Goal: Task Accomplishment & Management: Complete application form

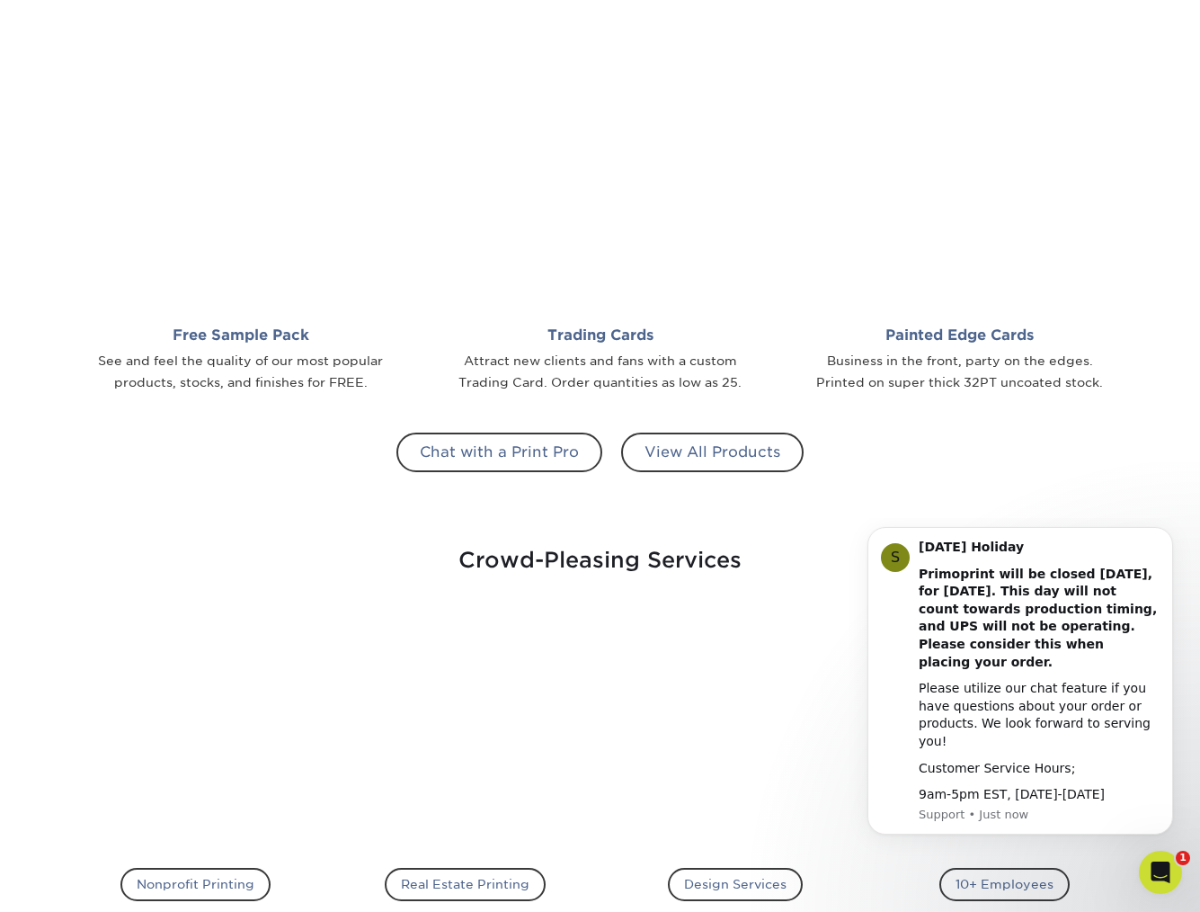
scroll to position [1540, 0]
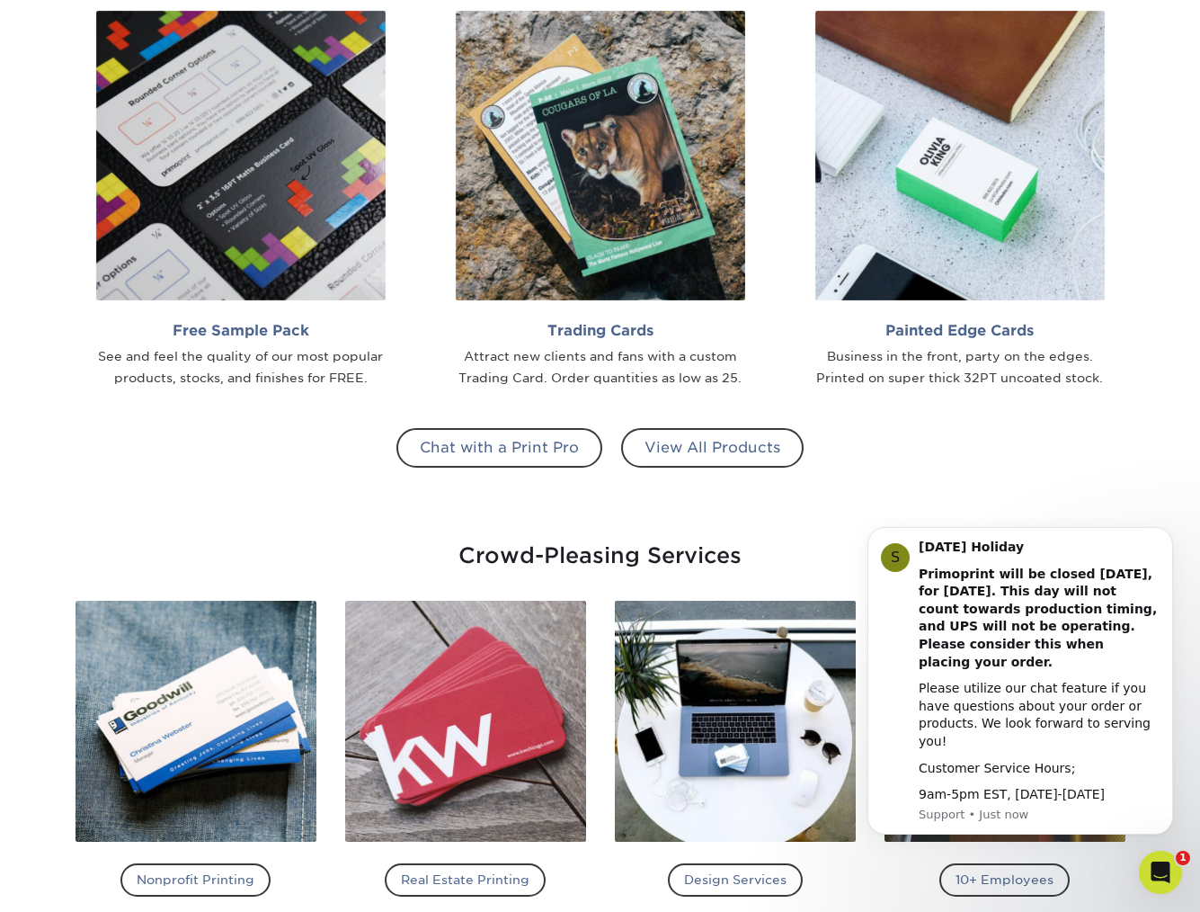
click at [965, 467] on div "Chat with a Print Pro View All Products" at bounding box center [601, 476] width 1052 height 97
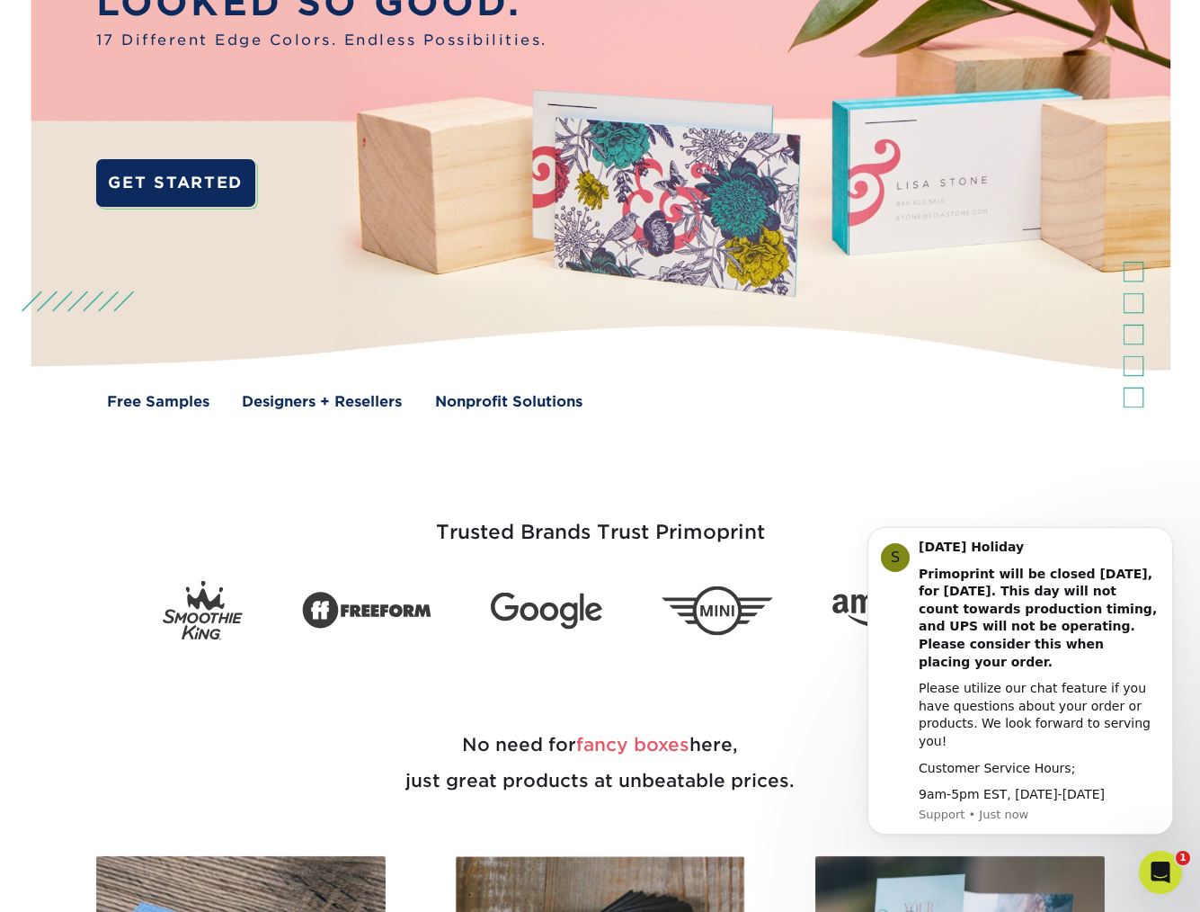
scroll to position [0, 0]
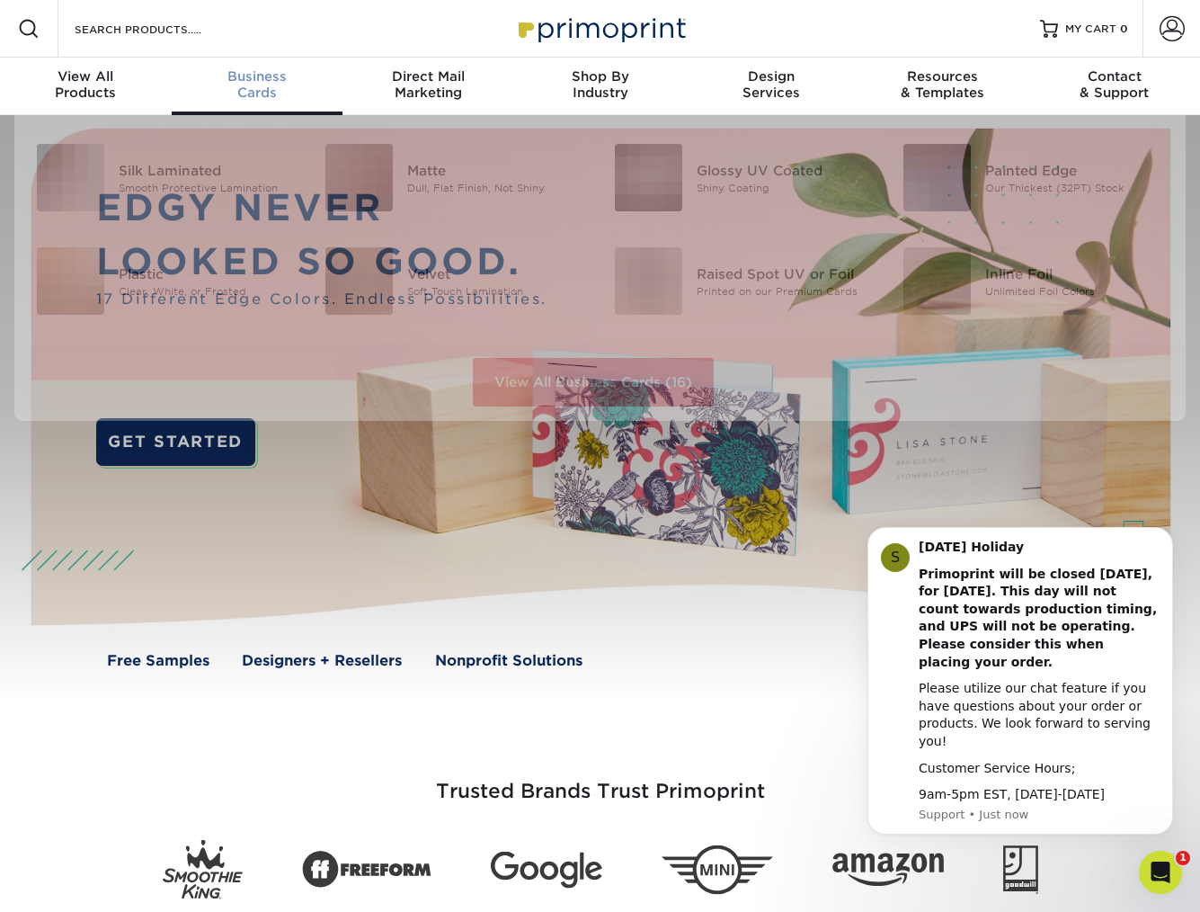
click at [245, 78] on span "Business" at bounding box center [258, 76] width 172 height 16
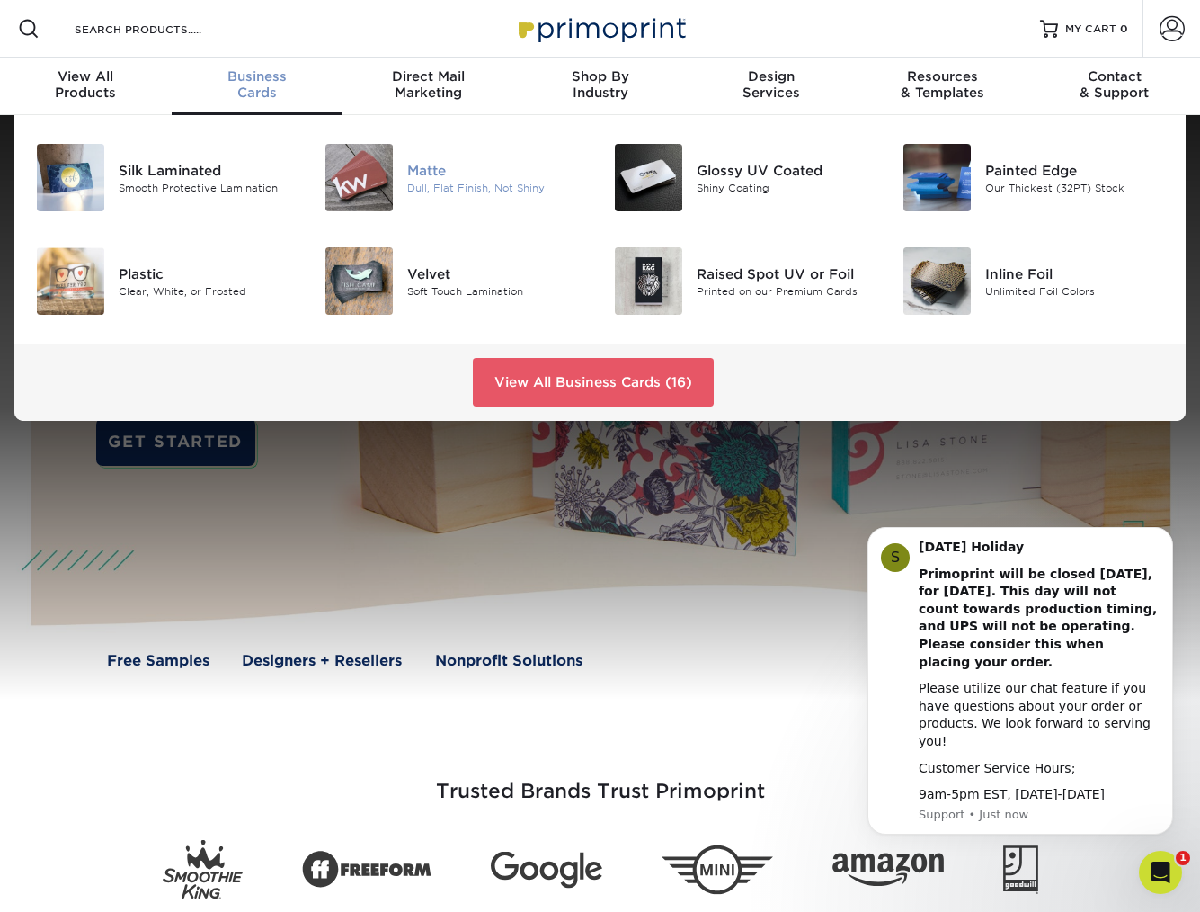
scroll to position [7, 0]
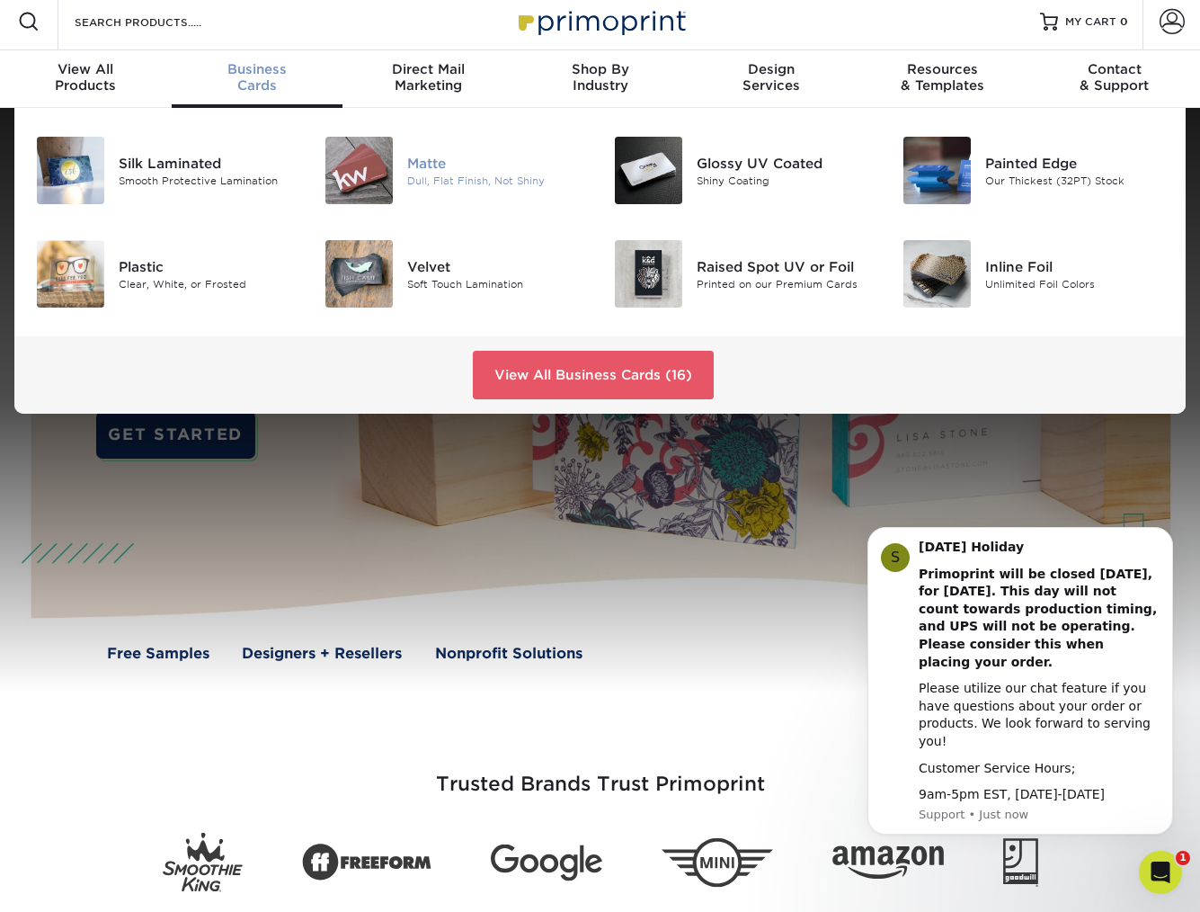
click at [430, 171] on div "Matte" at bounding box center [496, 163] width 179 height 20
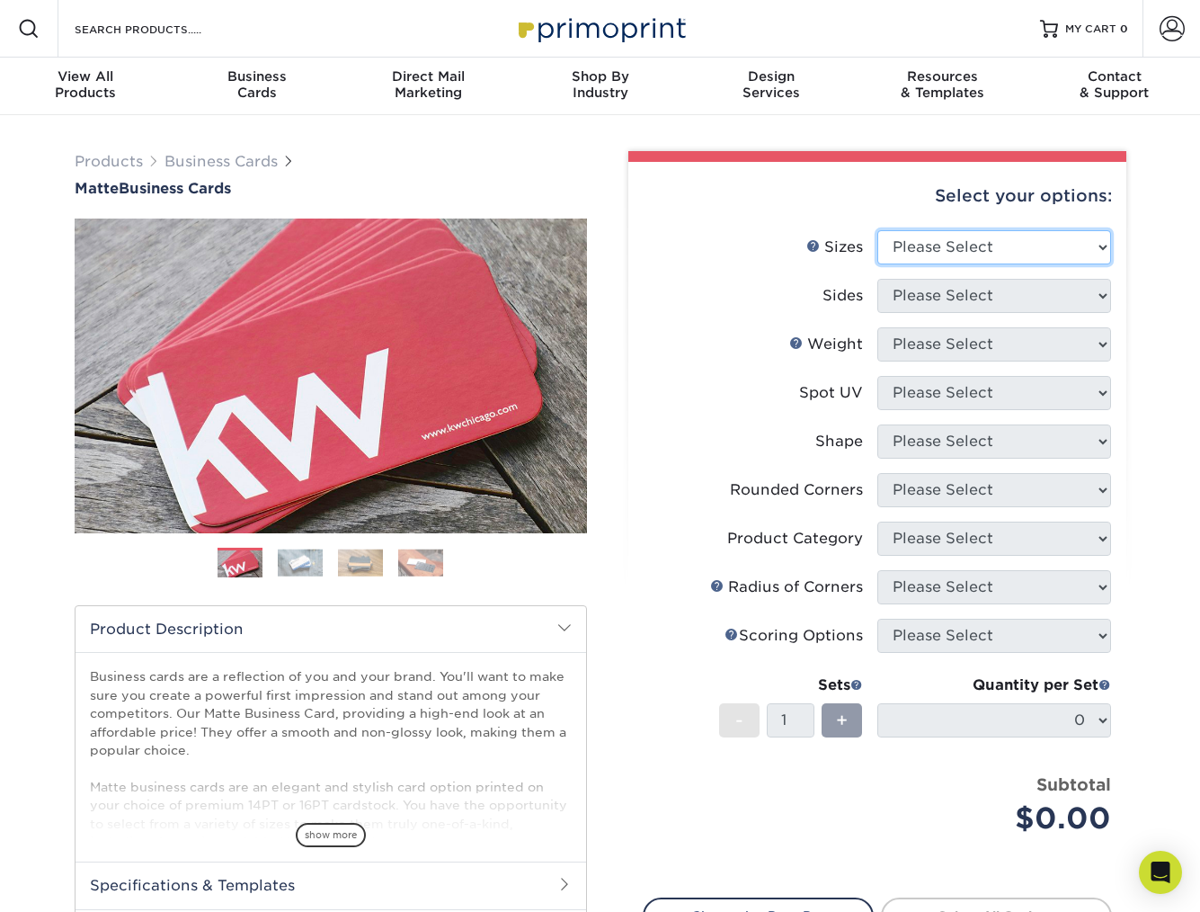
click at [1040, 231] on select "Please Select 1.5" x 3.5" - Mini 1.75" x 3.5" - Mini 2" x 2" - Square 2" x 3" -…" at bounding box center [994, 247] width 234 height 34
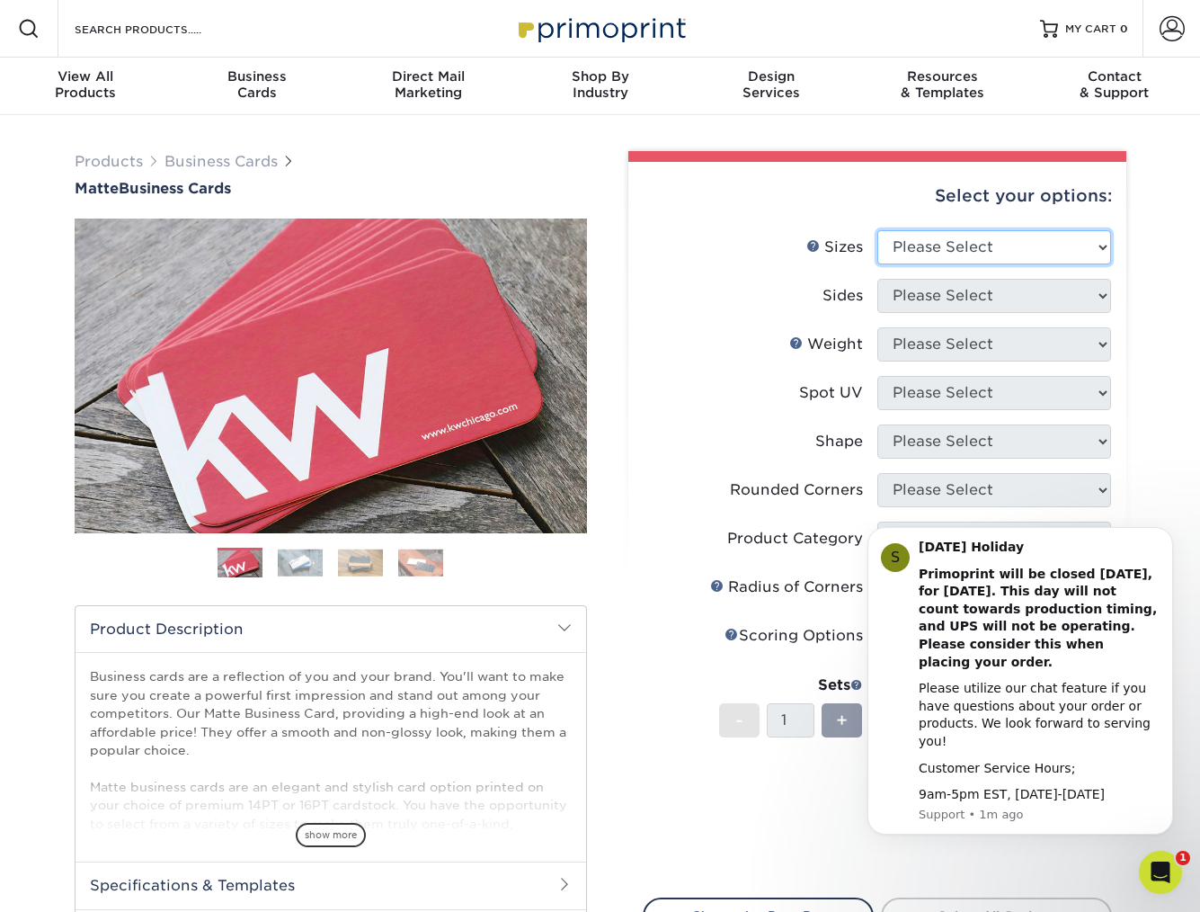
select select "2.00x3.50"
click at [877, 230] on select "Please Select 1.5" x 3.5" - Mini 1.75" x 3.5" - Mini 2" x 2" - Square 2" x 3" -…" at bounding box center [994, 247] width 234 height 34
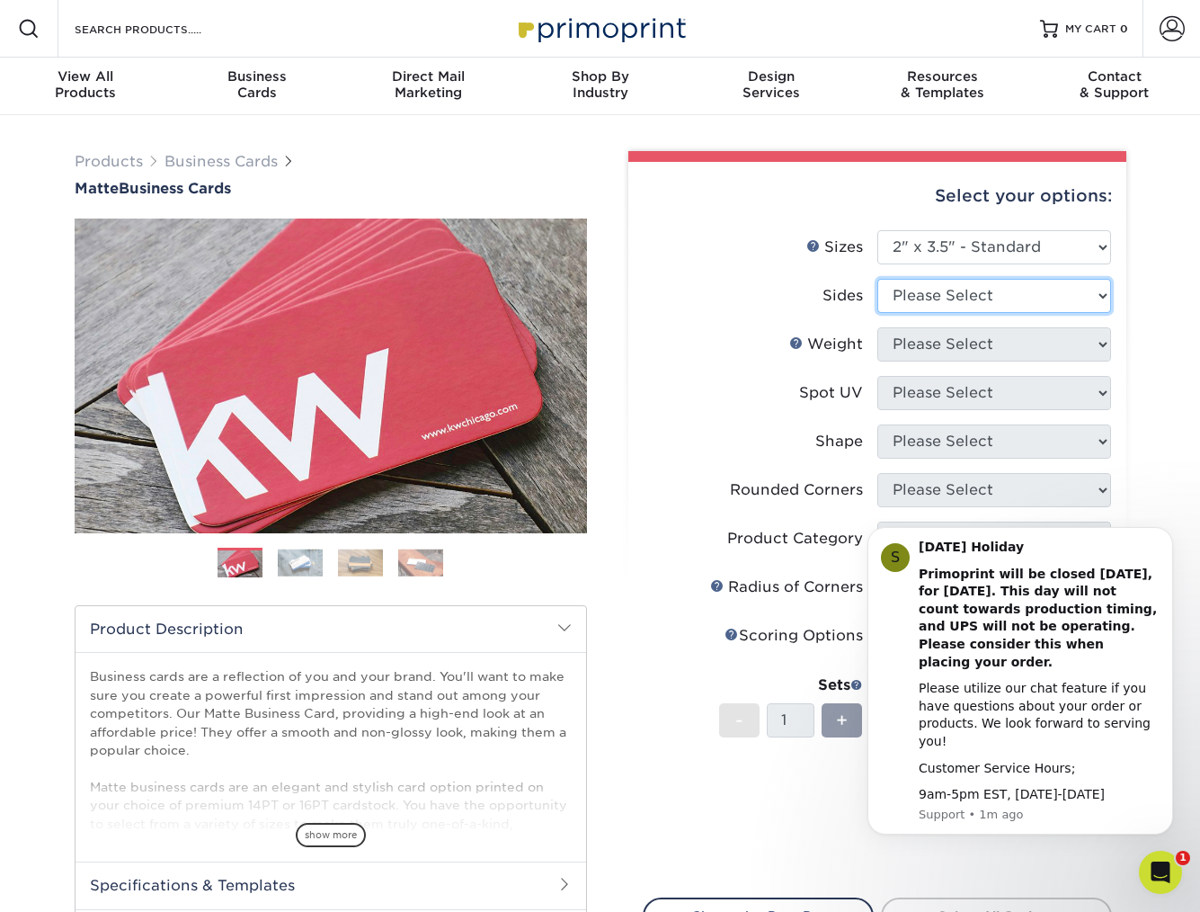
click at [989, 297] on select "Please Select Print Both Sides Print Front Only" at bounding box center [994, 296] width 234 height 34
select select "13abbda7-1d64-4f25-8bb2-c179b224825d"
click at [877, 279] on select "Please Select Print Both Sides Print Front Only" at bounding box center [994, 296] width 234 height 34
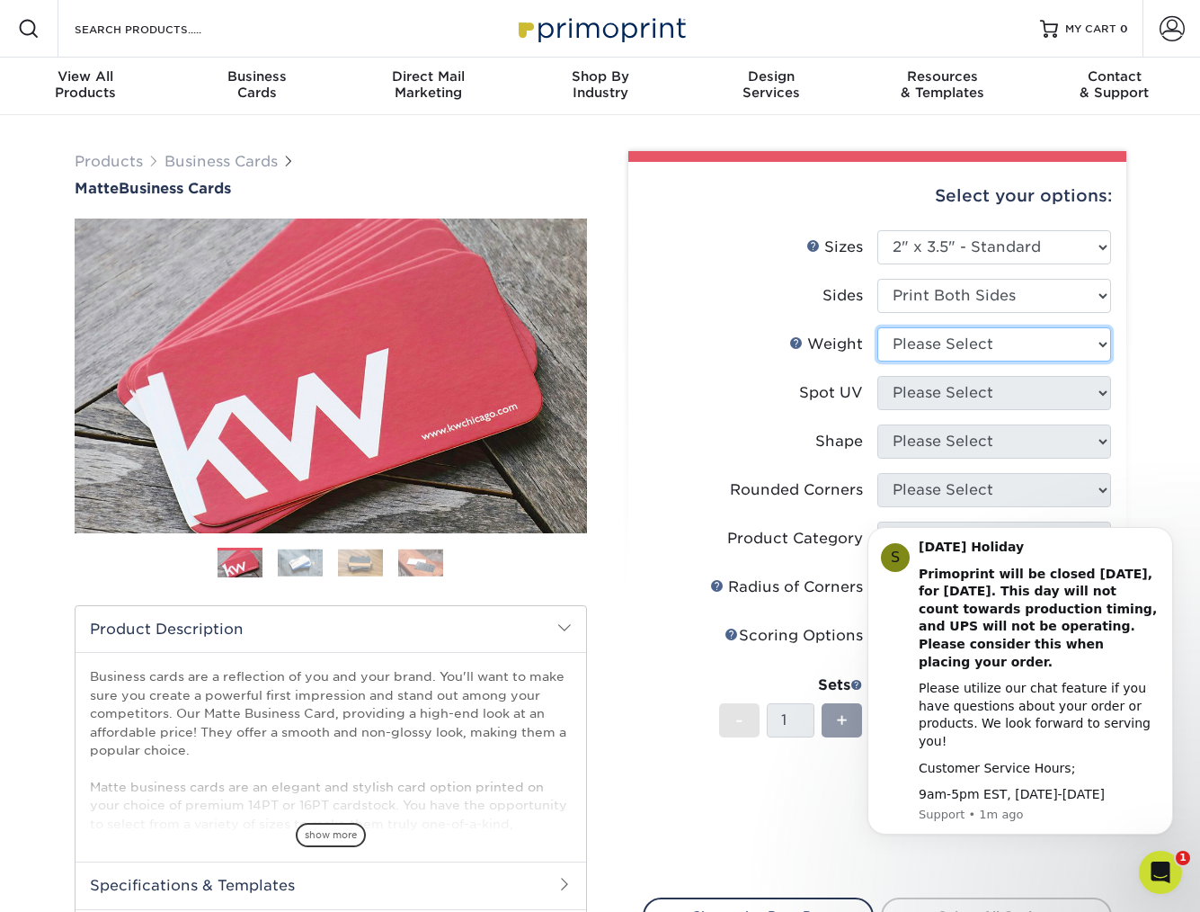
click at [961, 337] on select "Please Select 16PT 14PT" at bounding box center [994, 344] width 234 height 34
select select "16PT"
click at [877, 327] on select "Please Select 16PT 14PT" at bounding box center [994, 344] width 234 height 34
click at [983, 396] on select "Please Select No Spot UV Front and Back (Both Sides) Front Only Back Only" at bounding box center [994, 393] width 234 height 34
select select "0"
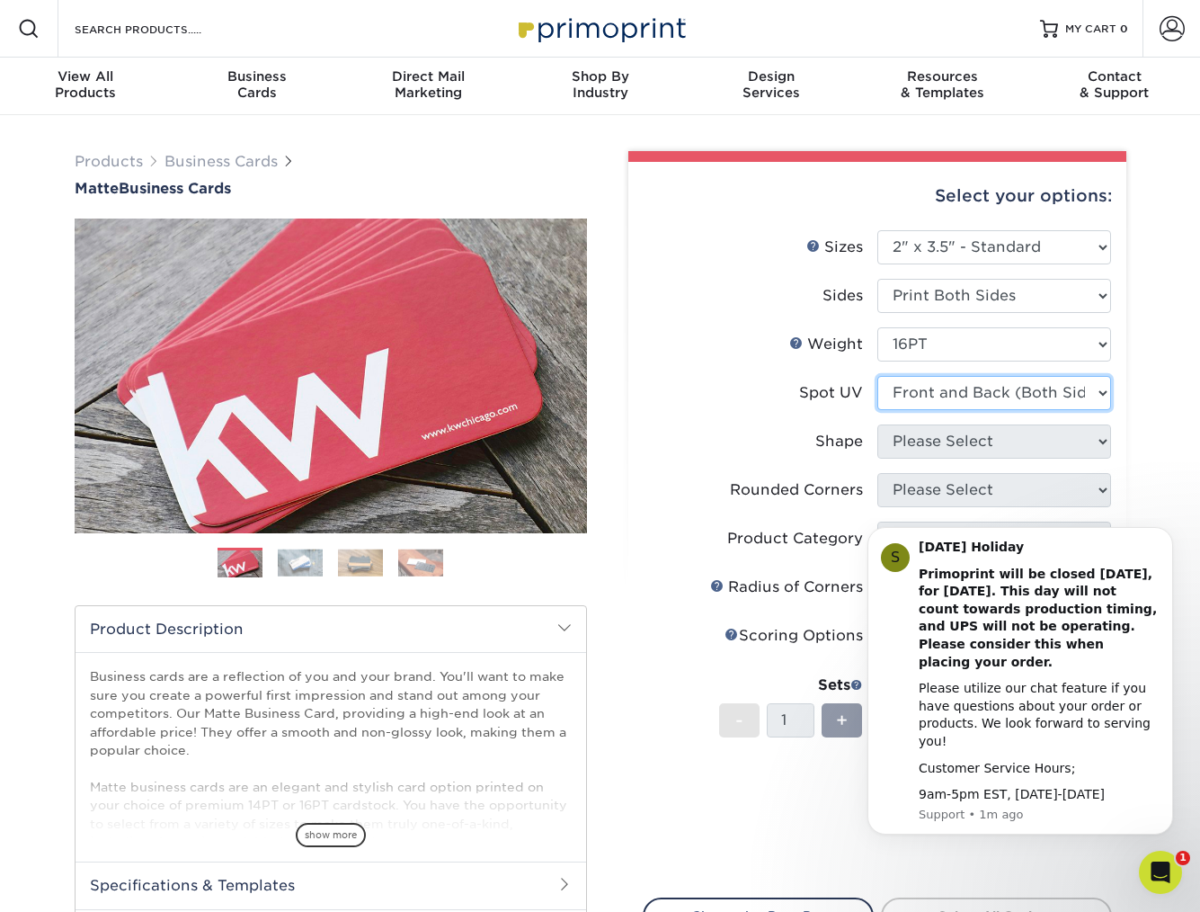
click at [877, 376] on select "Please Select No Spot UV Front and Back (Both Sides) Front Only Back Only" at bounding box center [994, 393] width 234 height 34
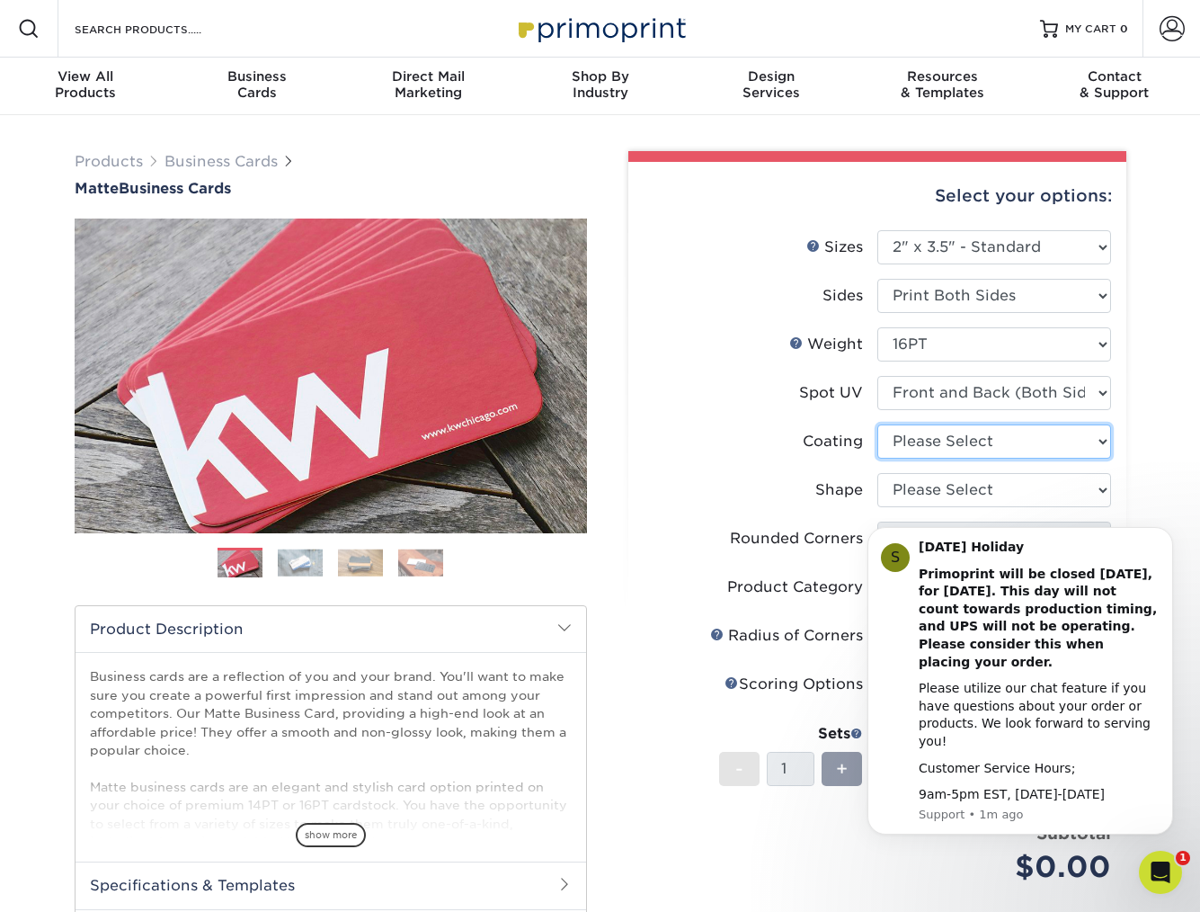
click at [1001, 440] on select at bounding box center [994, 441] width 234 height 34
select select "121bb7b5-3b4d-429f-bd8d-bbf80e953313"
click at [877, 424] on select at bounding box center [994, 441] width 234 height 34
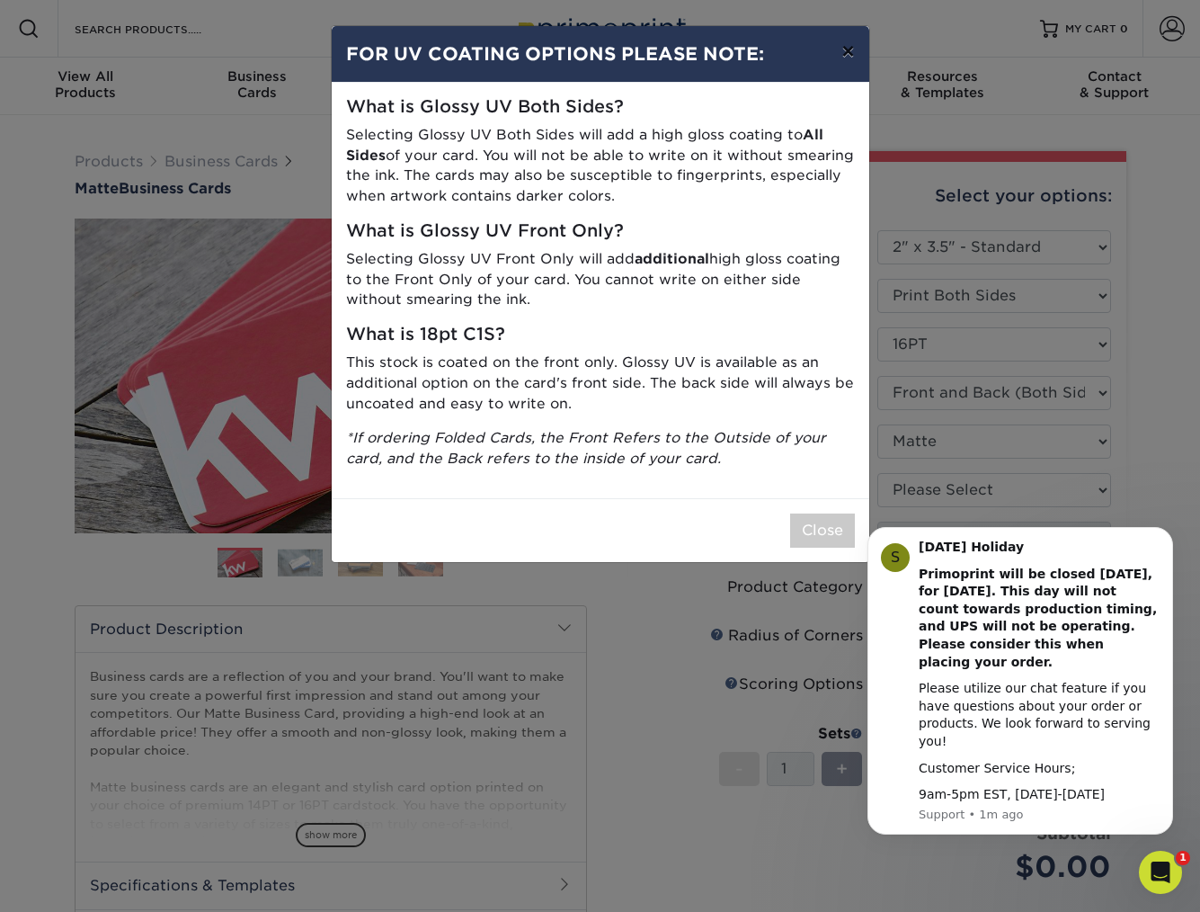
click at [849, 55] on button "×" at bounding box center [847, 51] width 41 height 50
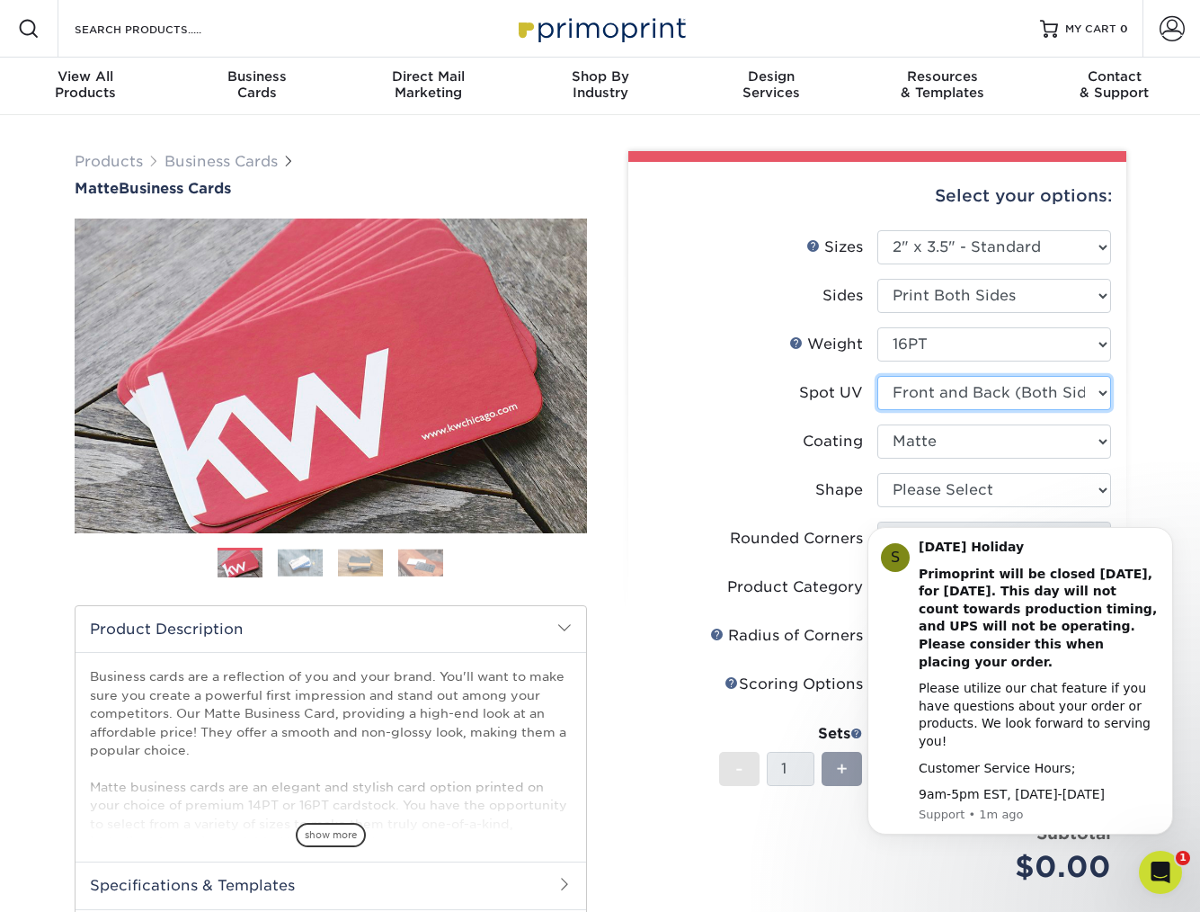
click at [1089, 391] on select "Please Select No Spot UV Front and Back (Both Sides) Front Only Back Only" at bounding box center [994, 393] width 234 height 34
select select "3"
click at [877, 376] on select "Please Select No Spot UV Front and Back (Both Sides) Front Only Back Only" at bounding box center [994, 393] width 234 height 34
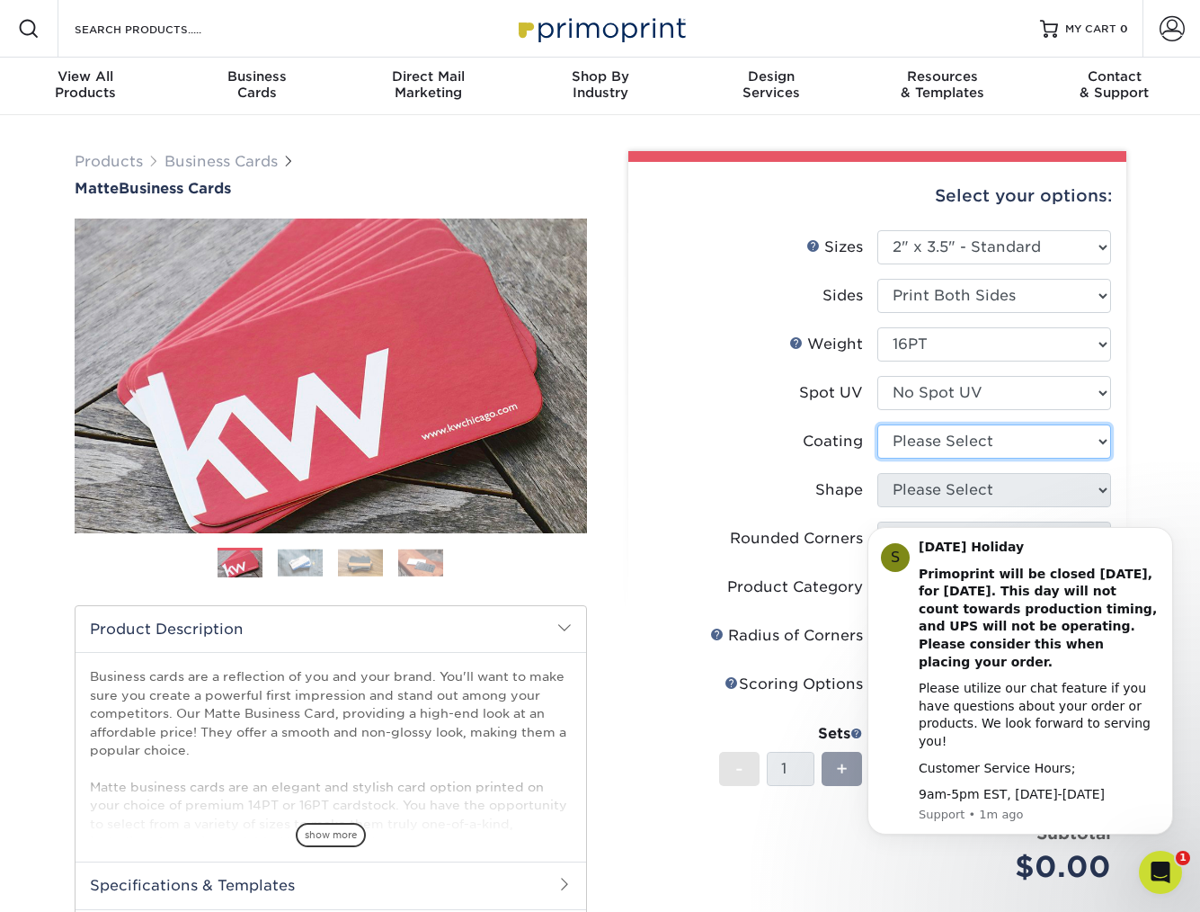
click at [1030, 446] on select at bounding box center [994, 441] width 234 height 34
select select "121bb7b5-3b4d-429f-bd8d-bbf80e953313"
click at [877, 424] on select at bounding box center [994, 441] width 234 height 34
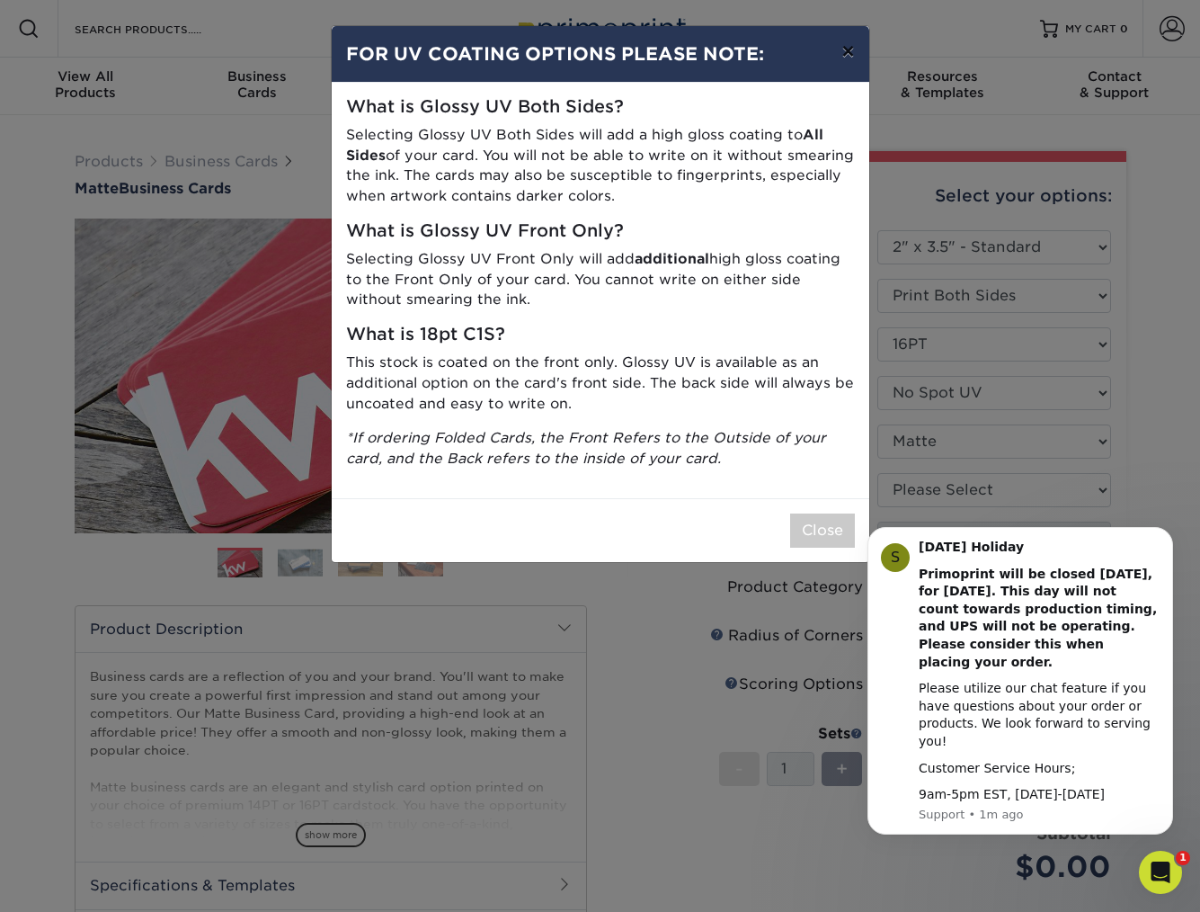
click at [838, 46] on button "×" at bounding box center [847, 51] width 41 height 50
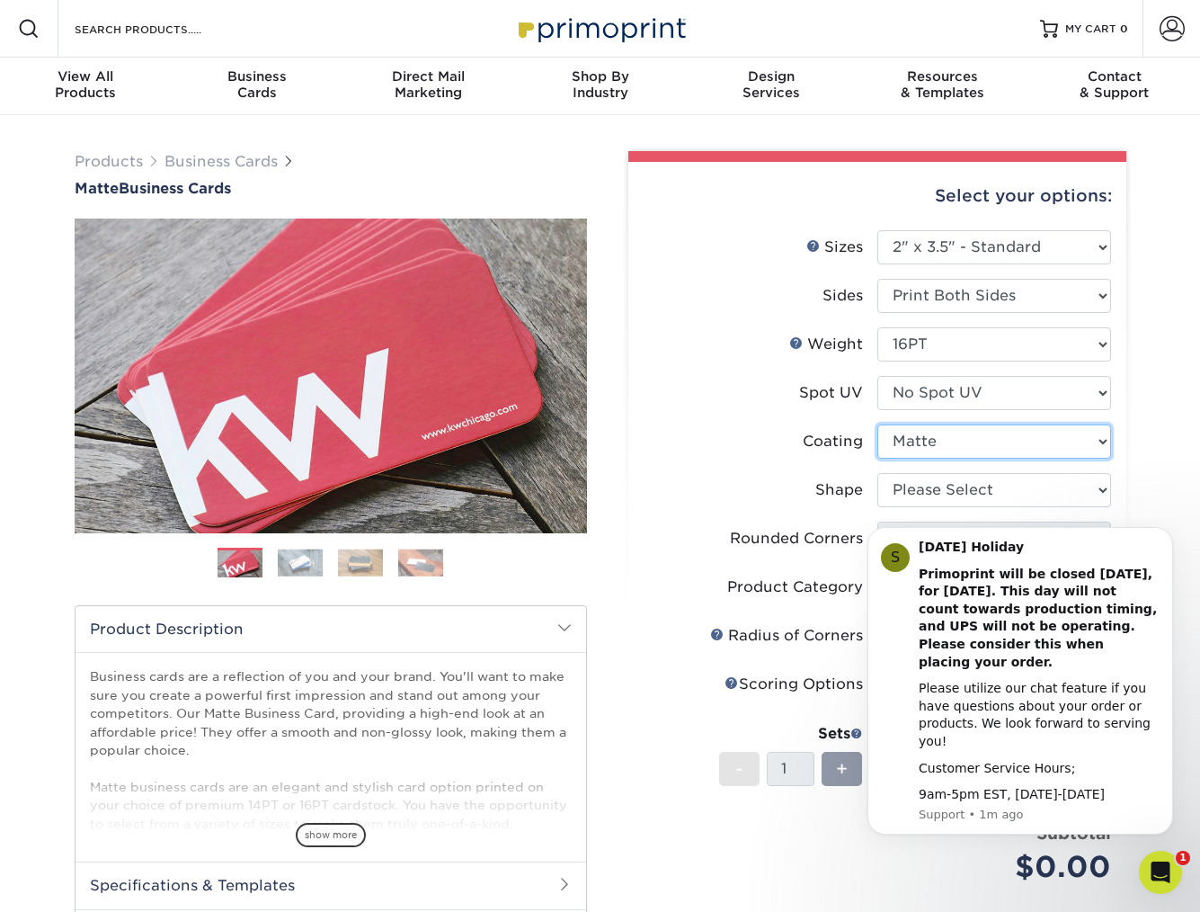
click at [1024, 428] on select at bounding box center [994, 441] width 234 height 34
click at [877, 424] on select at bounding box center [994, 441] width 234 height 34
click at [1170, 538] on icon "Dismiss notification" at bounding box center [1168, 533] width 10 height 10
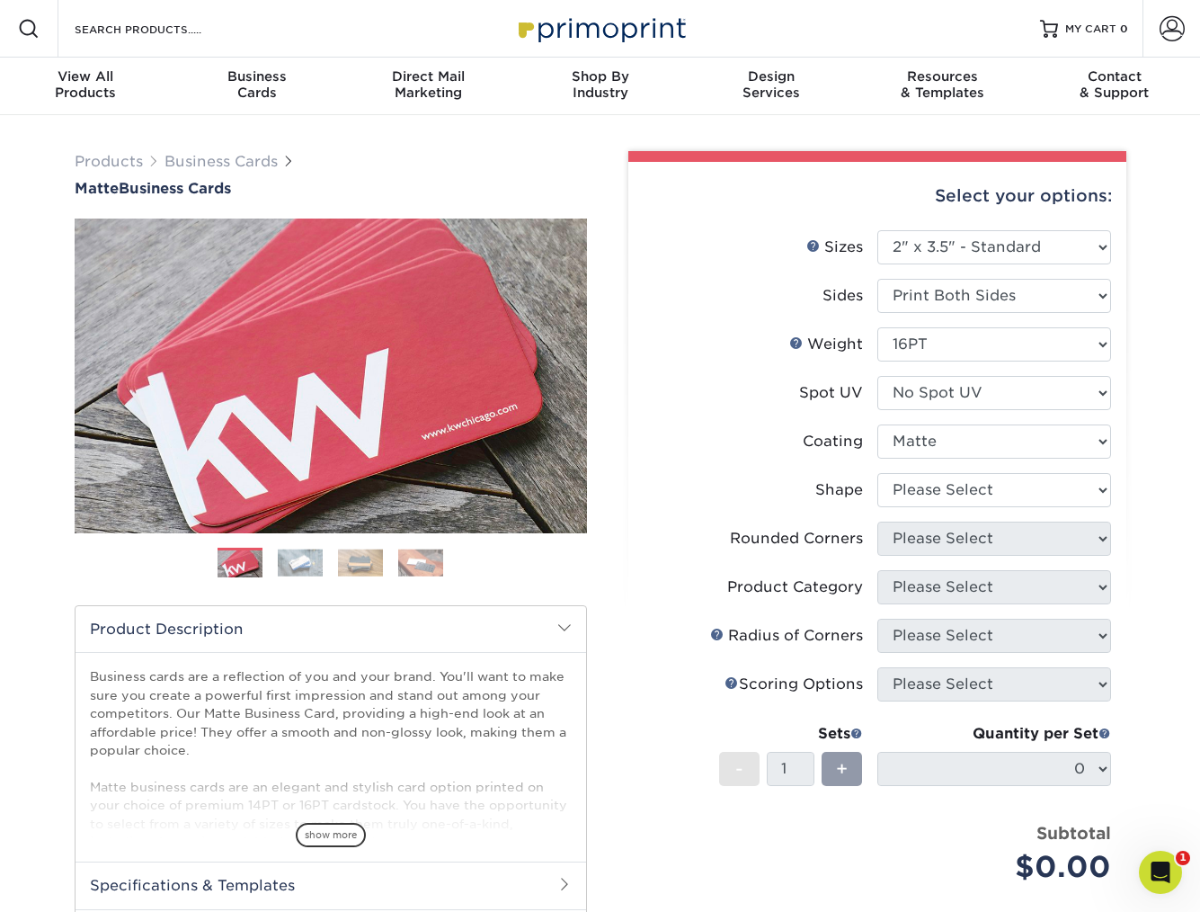
click at [1066, 510] on li "Shape Please Select Standard Oval" at bounding box center [877, 497] width 467 height 49
click at [1056, 503] on select "Please Select Standard Oval" at bounding box center [994, 490] width 234 height 34
select select "standard"
click at [877, 473] on select "Please Select Standard Oval" at bounding box center [994, 490] width 234 height 34
click at [960, 536] on select "Please Select Yes - Round 2 Corners Yes - Round 4 Corners No" at bounding box center [994, 538] width 234 height 34
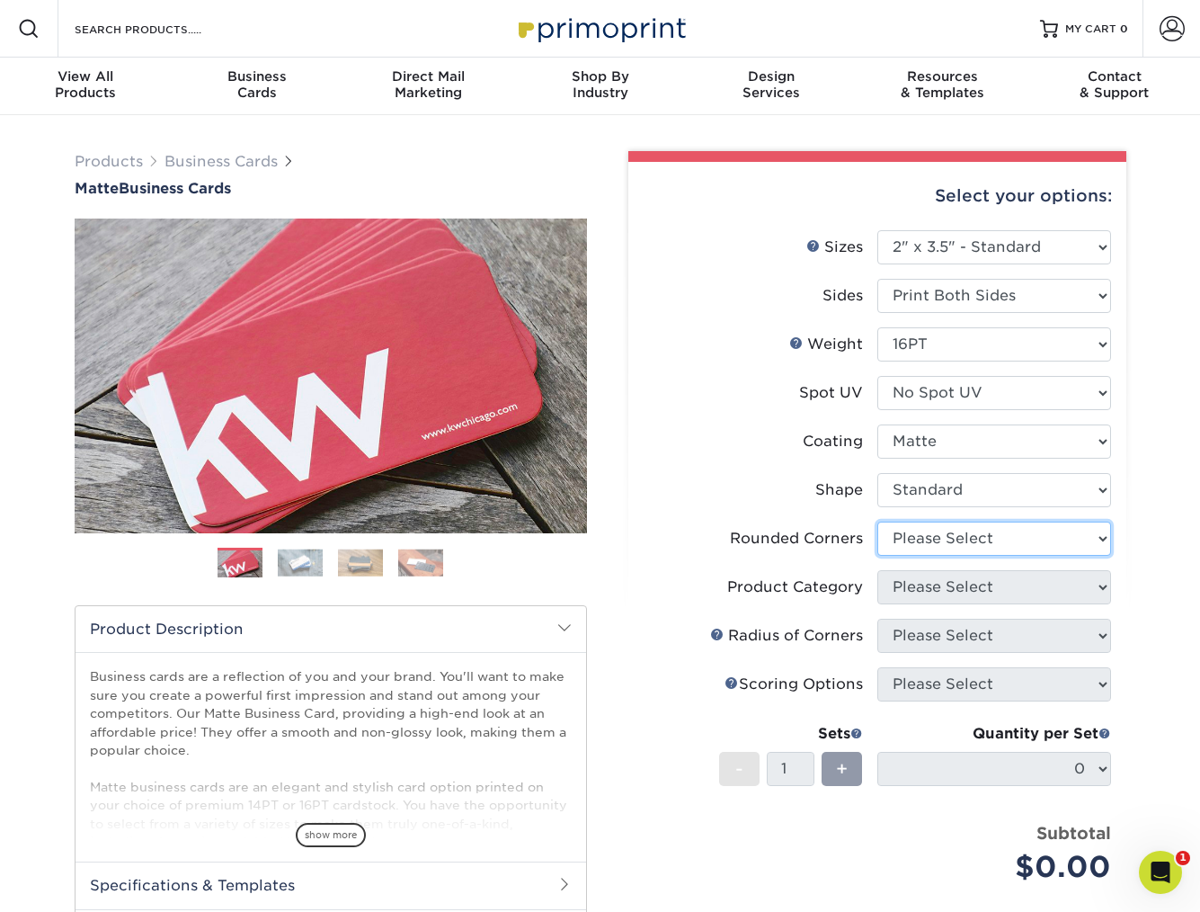
select select "7672df9e-0e0a-464d-8e1f-920c575e4da3"
click at [877, 521] on select "Please Select Yes - Round 2 Corners Yes - Round 4 Corners No" at bounding box center [994, 538] width 234 height 34
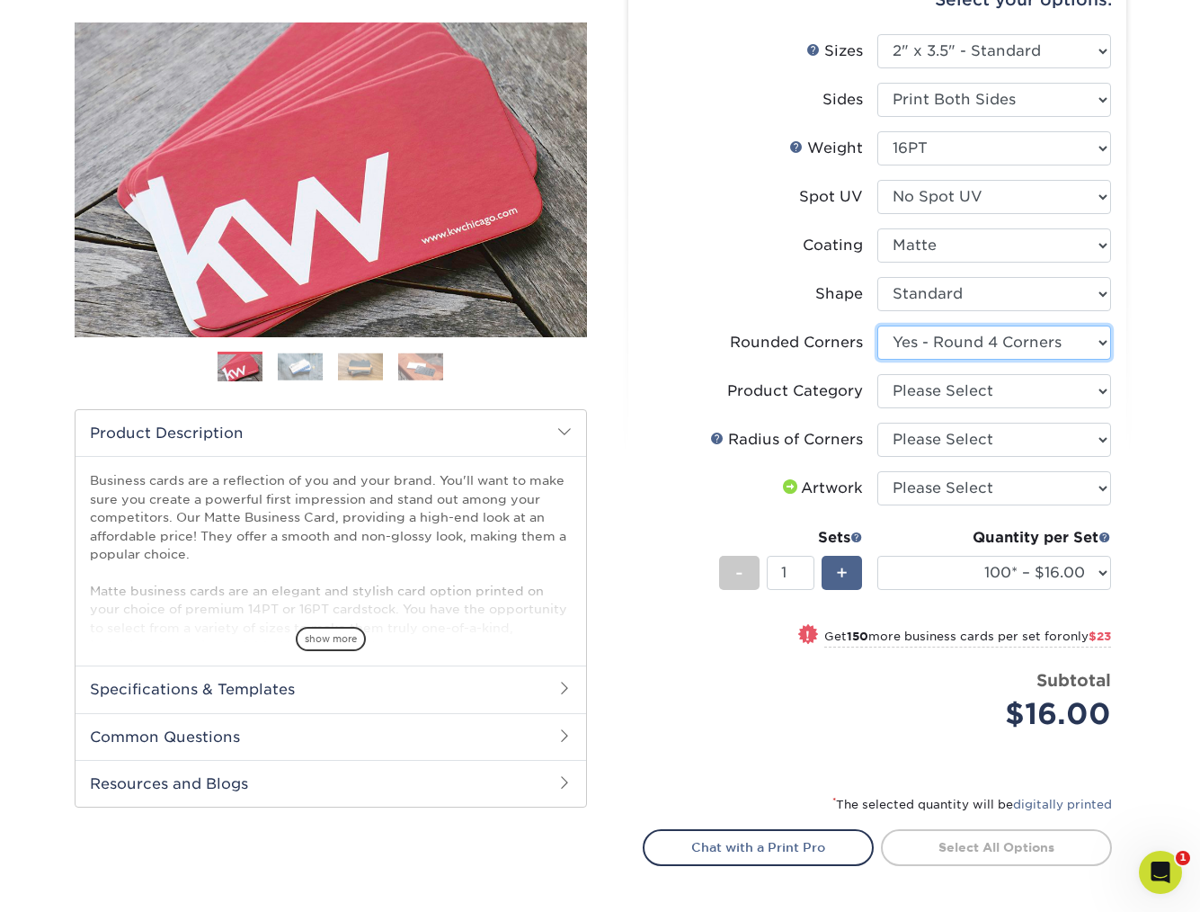
scroll to position [197, 0]
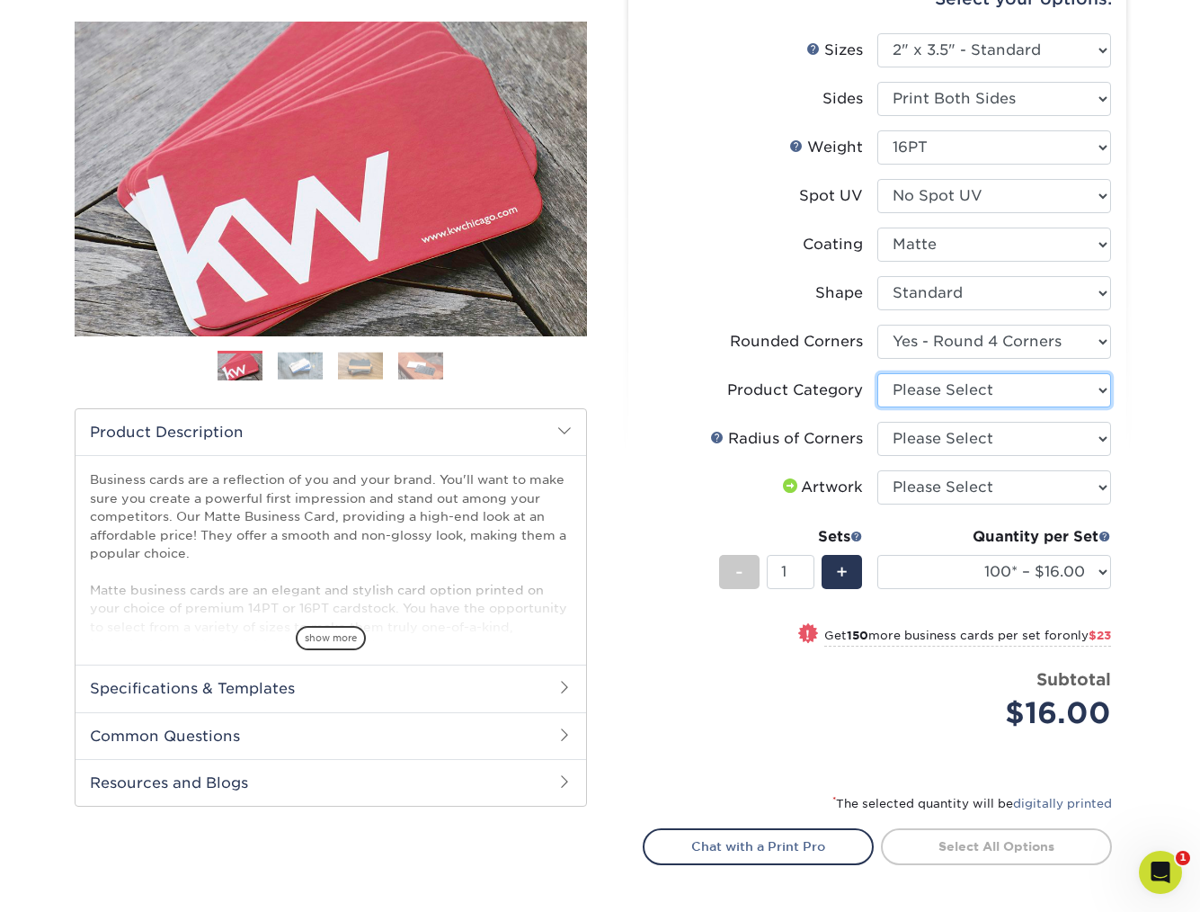
click at [1030, 393] on select "Please Select Business Cards" at bounding box center [994, 390] width 234 height 34
select select "3b5148f1-0588-4f88-a218-97bcfdce65c1"
click at [877, 373] on select "Please Select Business Cards" at bounding box center [994, 390] width 234 height 34
click at [994, 438] on select "Please Select Rounded 1/8" Rounded 1/4"" at bounding box center [994, 439] width 234 height 34
select select "589680c7-ee9a-431b-9d12-d7aeb1386a97"
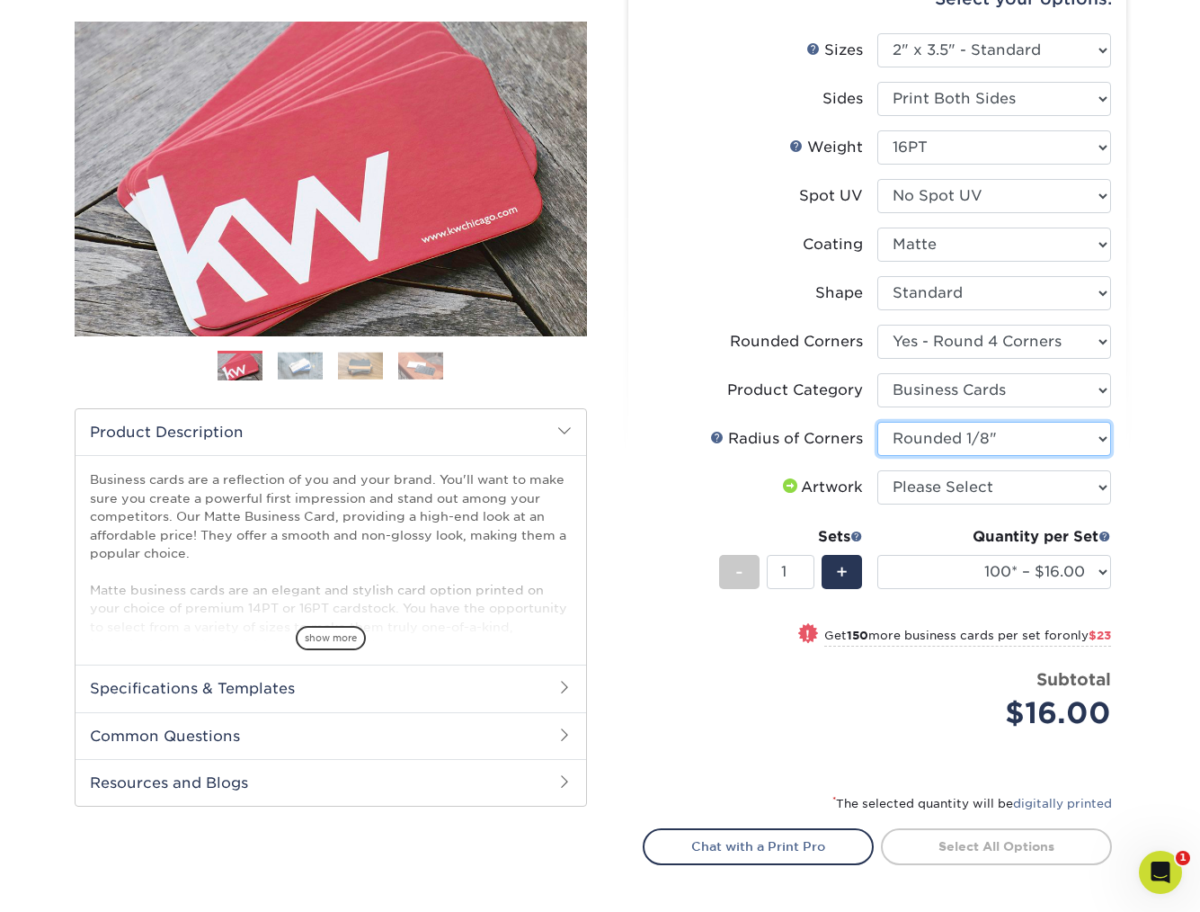
click at [877, 422] on select "Please Select Rounded 1/8" Rounded 1/4"" at bounding box center [994, 439] width 234 height 34
click at [965, 492] on select "Please Select I will upload files I need a design - $100" at bounding box center [994, 487] width 234 height 34
select select "upload"
click at [877, 470] on select "Please Select I will upload files I need a design - $100" at bounding box center [994, 487] width 234 height 34
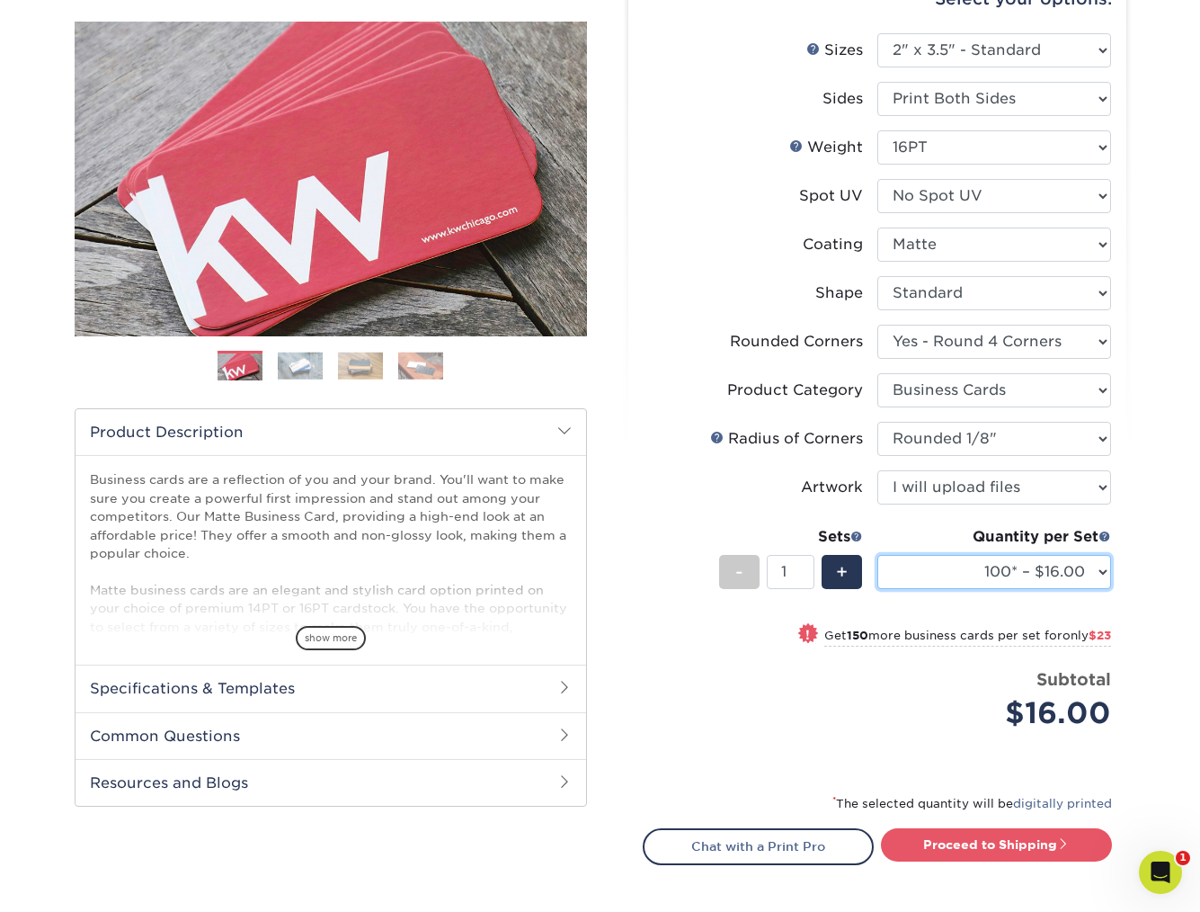
click at [1105, 567] on select "100* – $16.00 250* – $39.00 500 – $77.00 1000 – $94.00 2500 – $173.00 5000 – $2…" at bounding box center [994, 572] width 234 height 34
click at [877, 555] on select "100* – $16.00 250* – $39.00 500 – $77.00 1000 – $94.00 2500 – $173.00 5000 – $2…" at bounding box center [994, 572] width 234 height 34
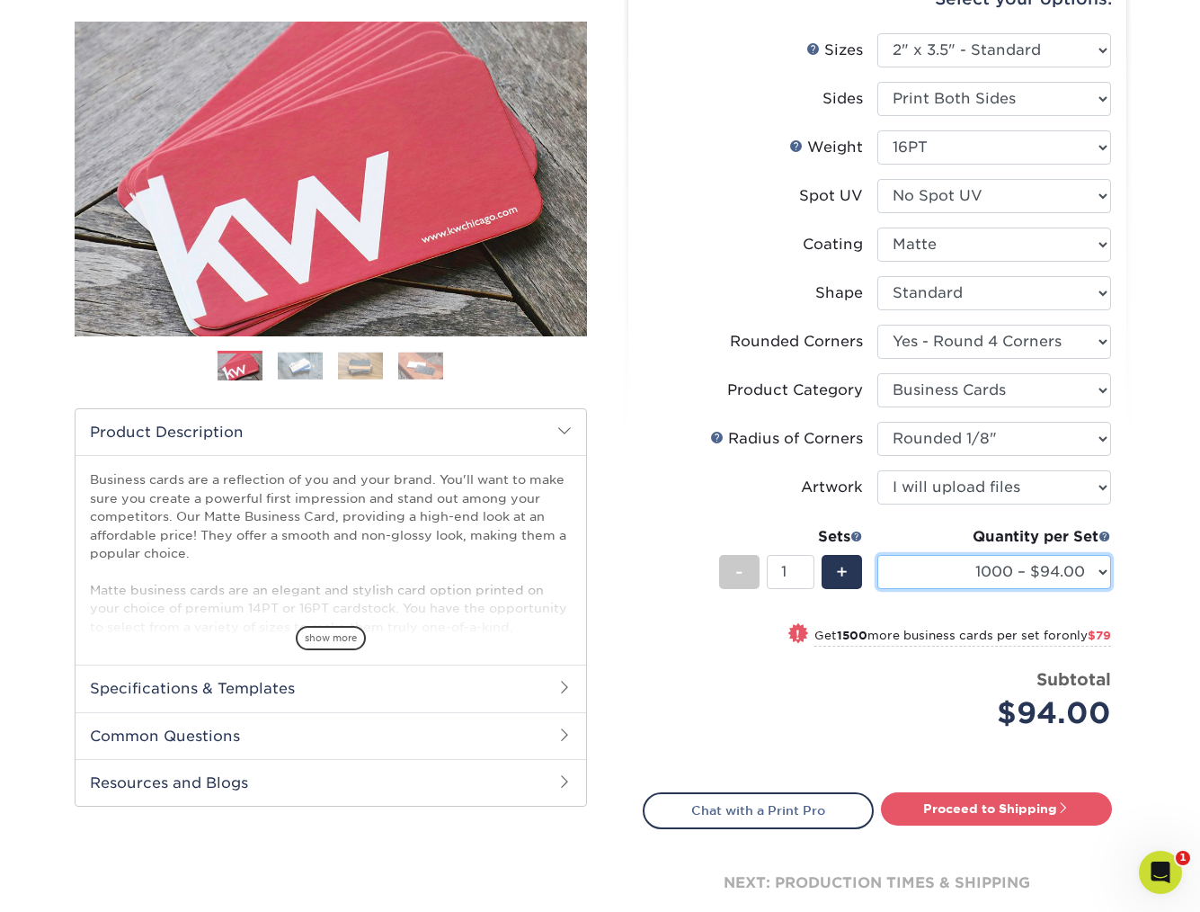
click at [1090, 568] on select "100* – $16.00 250* – $39.00 500 – $77.00 1000 – $94.00 2500 – $173.00 5000 – $2…" at bounding box center [994, 572] width 234 height 34
select select "500 – $77.00"
click at [877, 555] on select "100* – $16.00 250* – $39.00 500 – $77.00 1000 – $94.00 2500 – $173.00 5000 – $2…" at bounding box center [994, 572] width 234 height 34
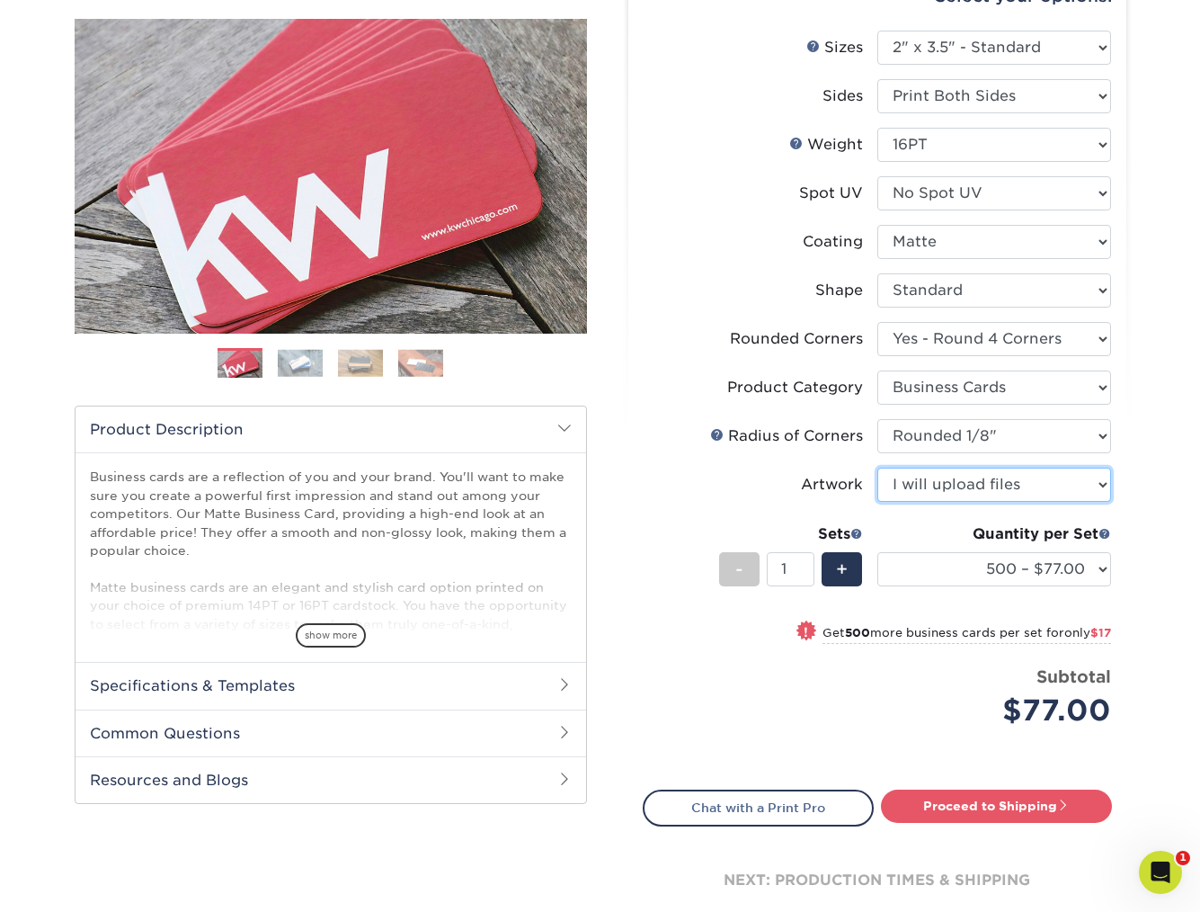
click at [1020, 476] on select "Please Select I will upload files I need a design - $100" at bounding box center [994, 484] width 234 height 34
select select "design"
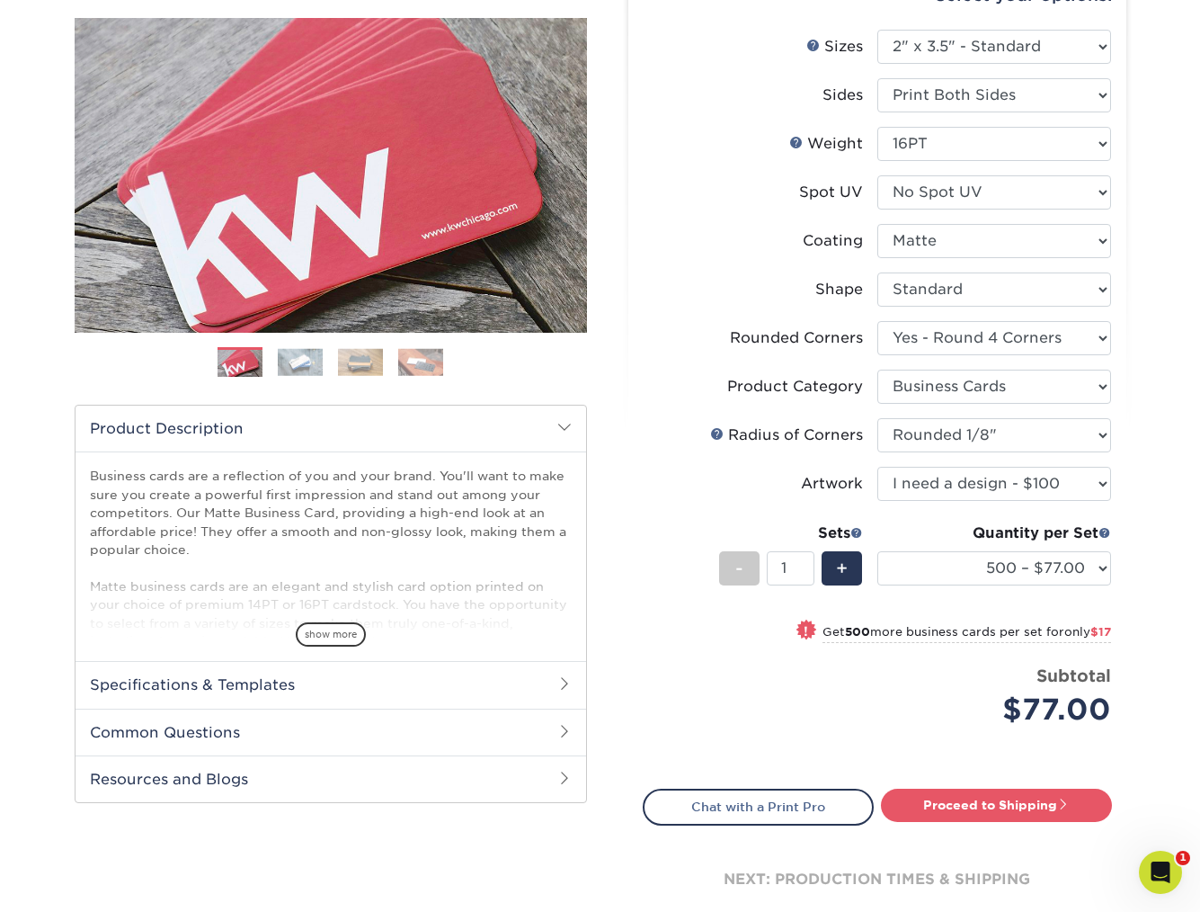
click at [877, 467] on select "Please Select I will upload files I need a design - $100" at bounding box center [994, 484] width 234 height 34
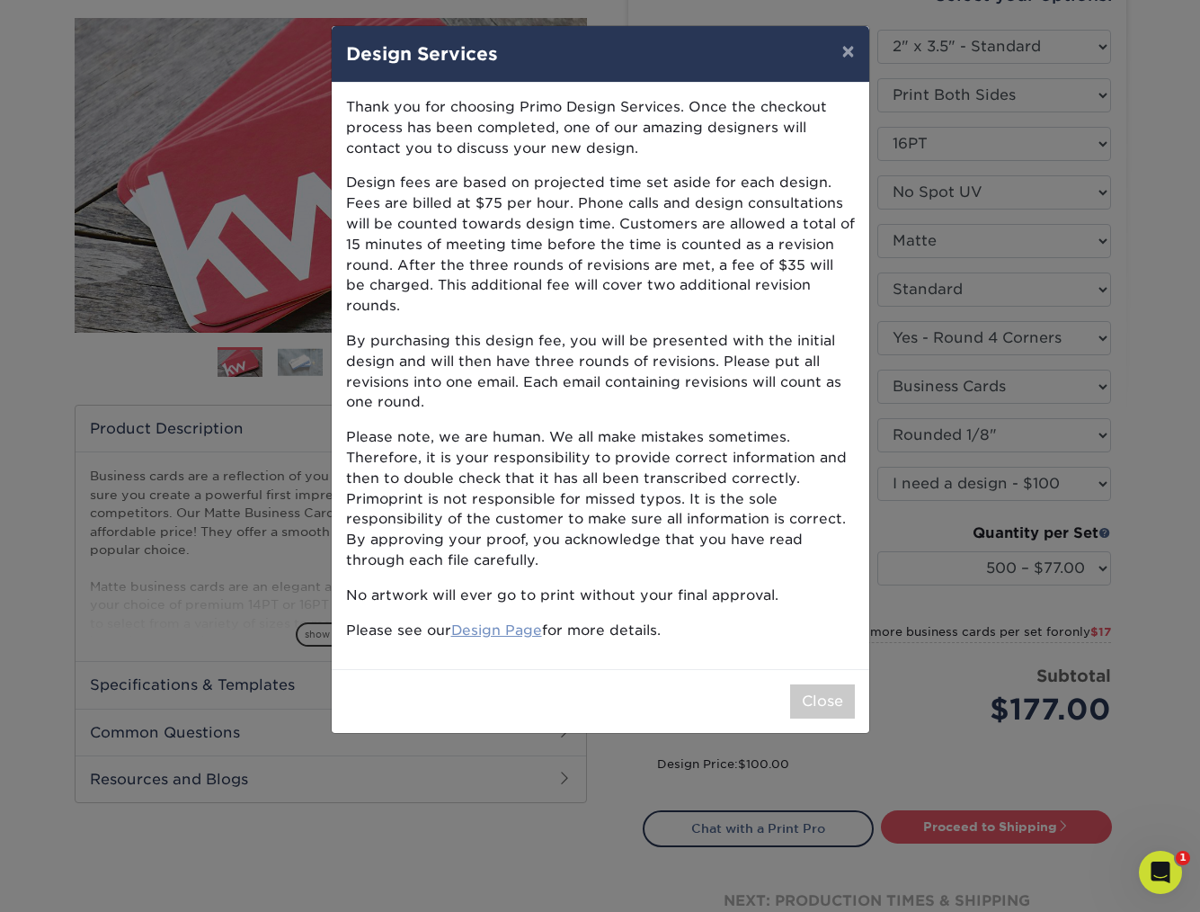
click at [485, 621] on link "Design Page" at bounding box center [496, 629] width 91 height 17
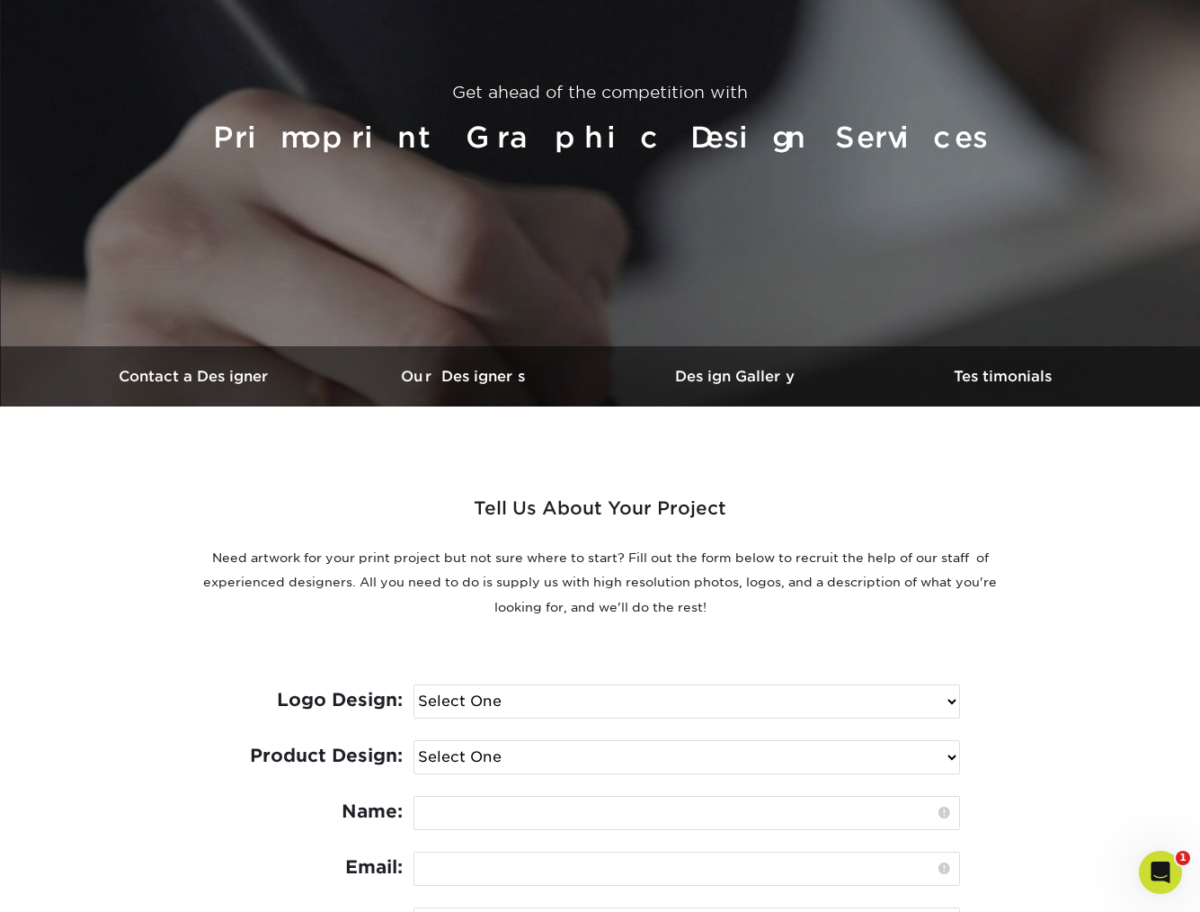
scroll to position [397, 0]
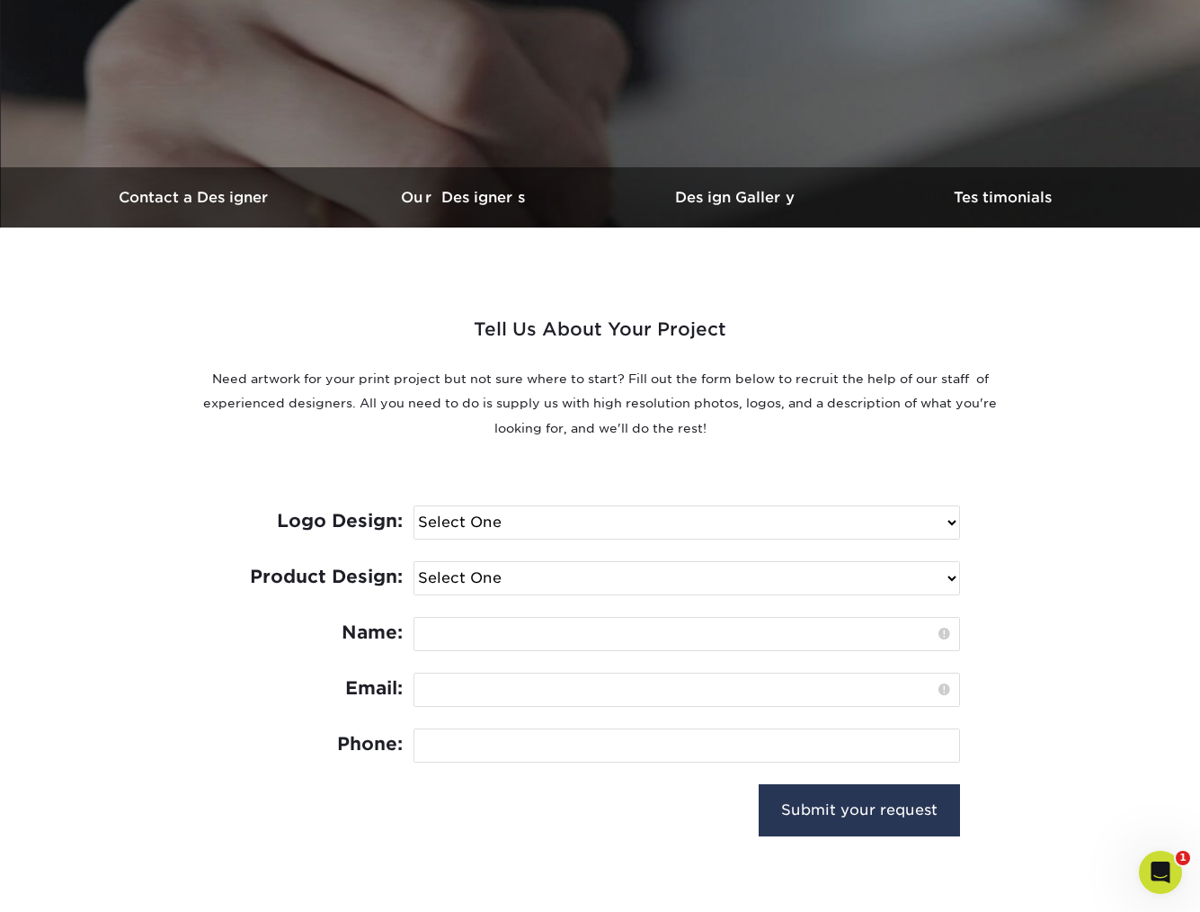
click at [520, 521] on select "Select One I need a logo design: $300 No thank you" at bounding box center [686, 522] width 545 height 32
click at [517, 576] on select "Select One Logo Design Only Design Edits Banner Design: $50.00 Bookmark Design:…" at bounding box center [686, 578] width 545 height 32
select select "Business Card - $100"
click at [414, 562] on select "Select One Logo Design Only Design Edits Banner Design: $50.00 Bookmark Design:…" at bounding box center [686, 578] width 545 height 32
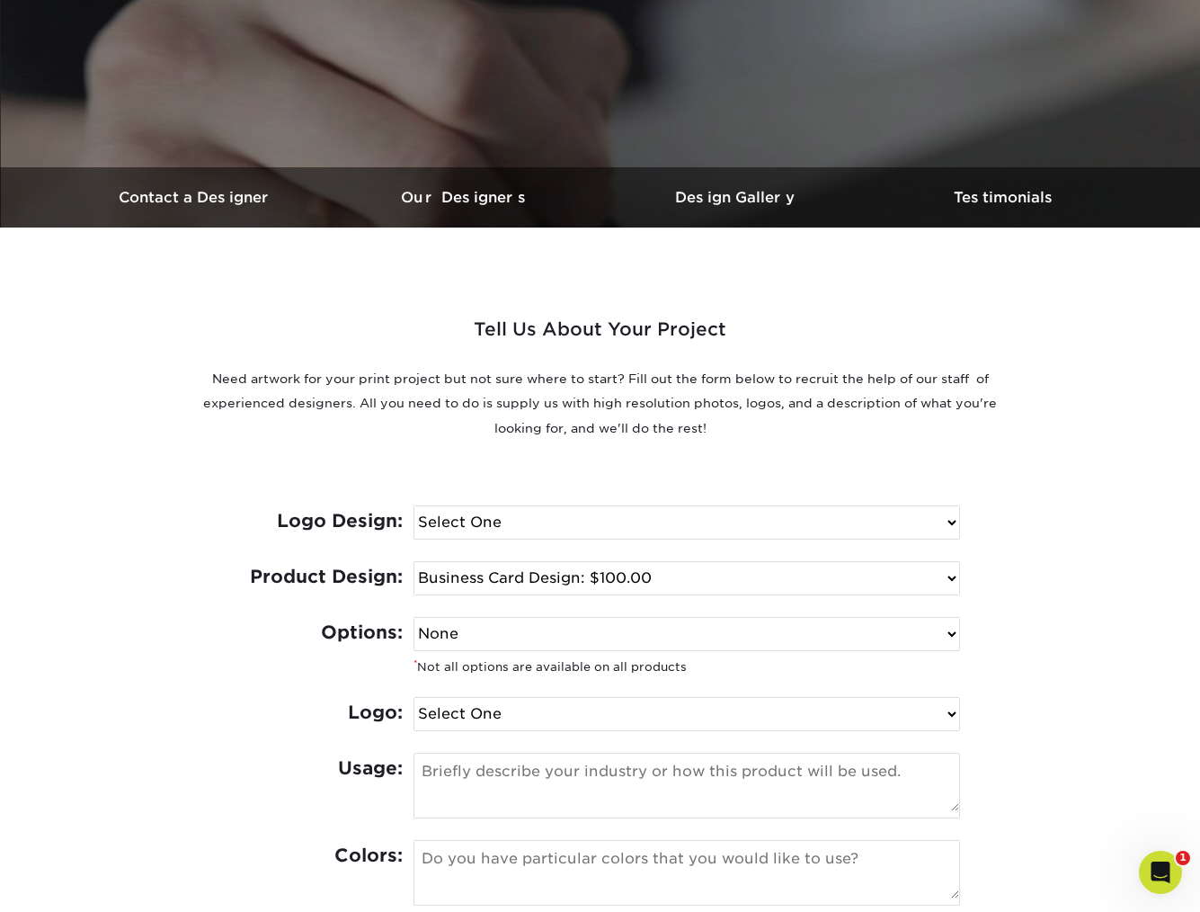
click at [475, 527] on select "Select One I need a logo design: $300 No thank you" at bounding box center [686, 522] width 545 height 32
click at [474, 630] on select "None Spot UV Foil Spot UV & Foil" at bounding box center [686, 634] width 545 height 32
click at [414, 618] on select "None Spot UV Foil Spot UV & Foil" at bounding box center [686, 634] width 545 height 32
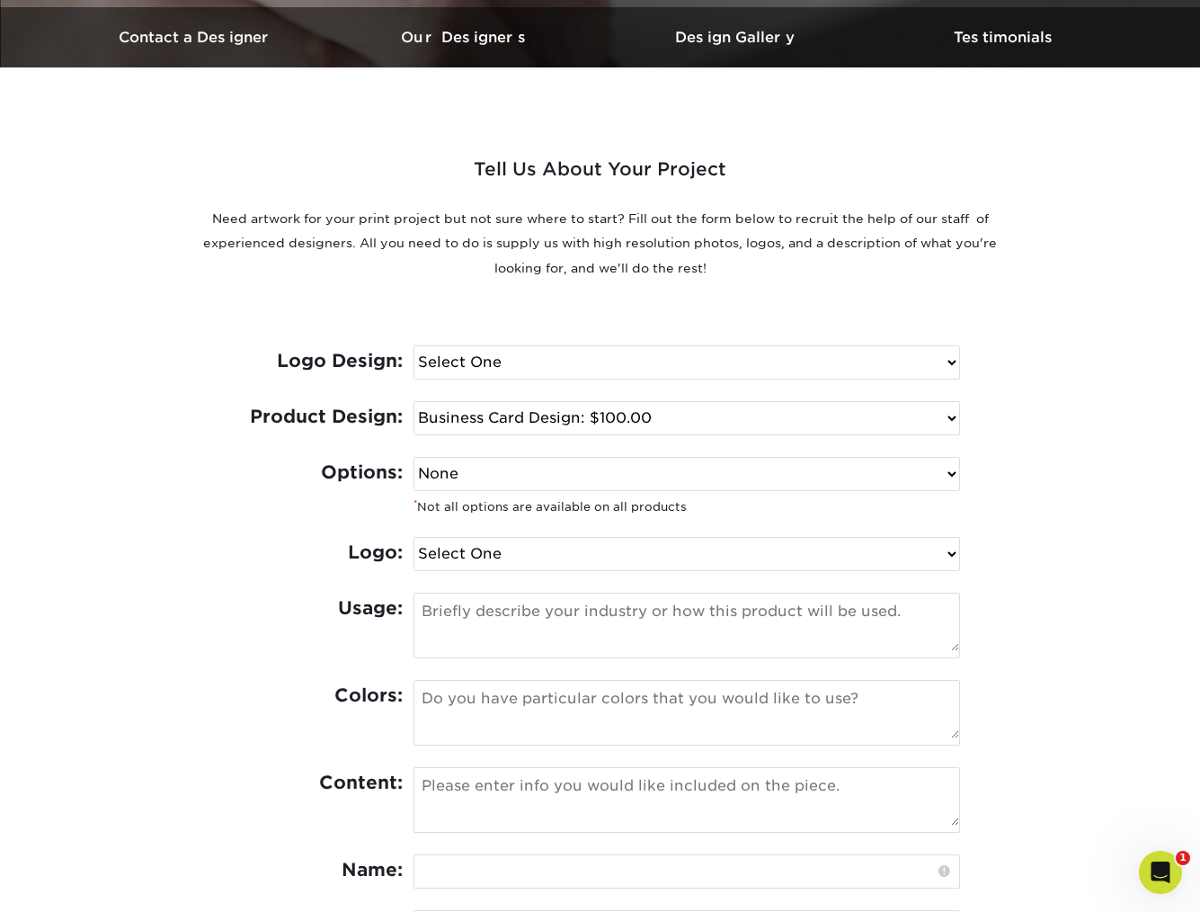
scroll to position [615, 0]
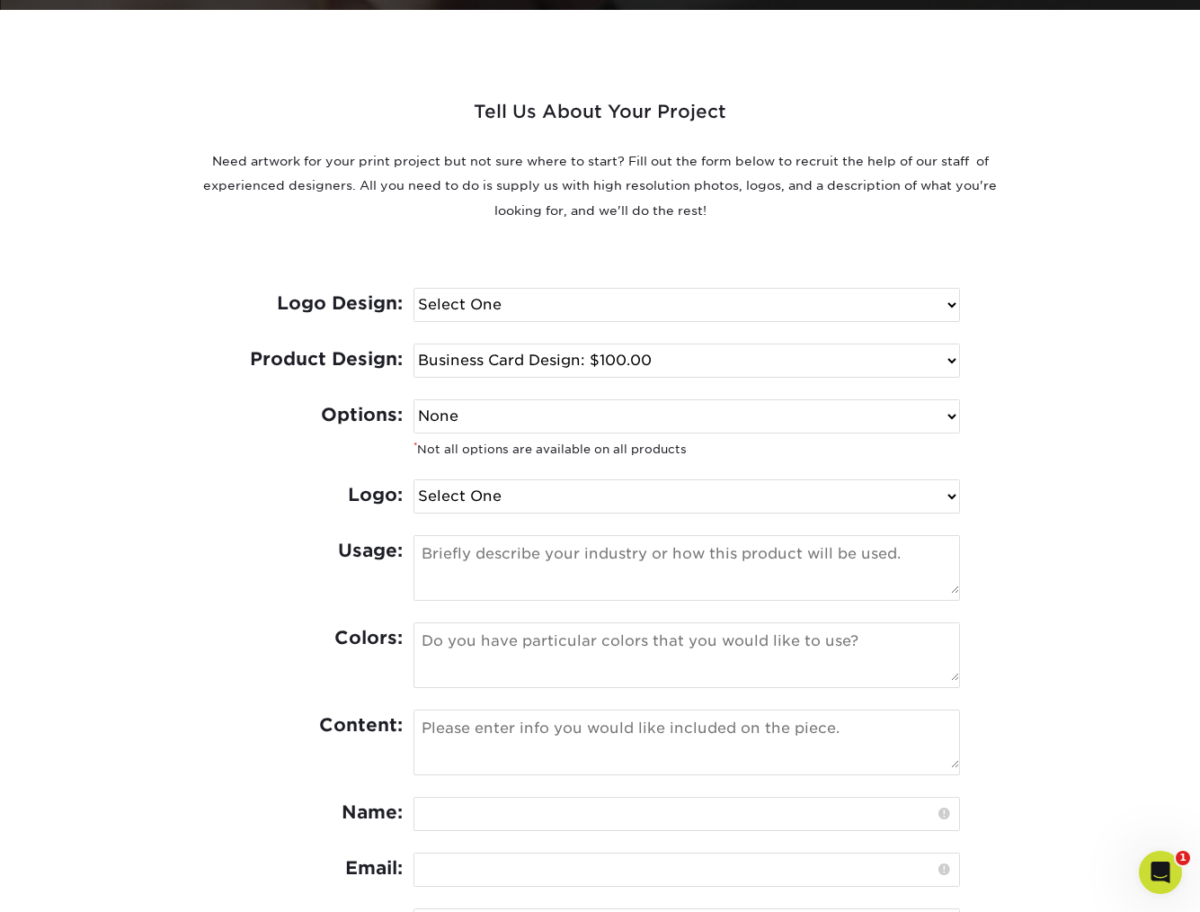
click at [600, 491] on select "Select One I can provide a logo in an .ai, .eps, or .pdf I have a logo but not …" at bounding box center [686, 496] width 545 height 32
click at [537, 636] on textarea at bounding box center [686, 652] width 545 height 58
type textarea "Dark Blue, Teal and Grey"
drag, startPoint x: 489, startPoint y: 743, endPoint x: 504, endPoint y: 740, distance: 15.7
click at [491, 742] on textarea at bounding box center [686, 739] width 545 height 58
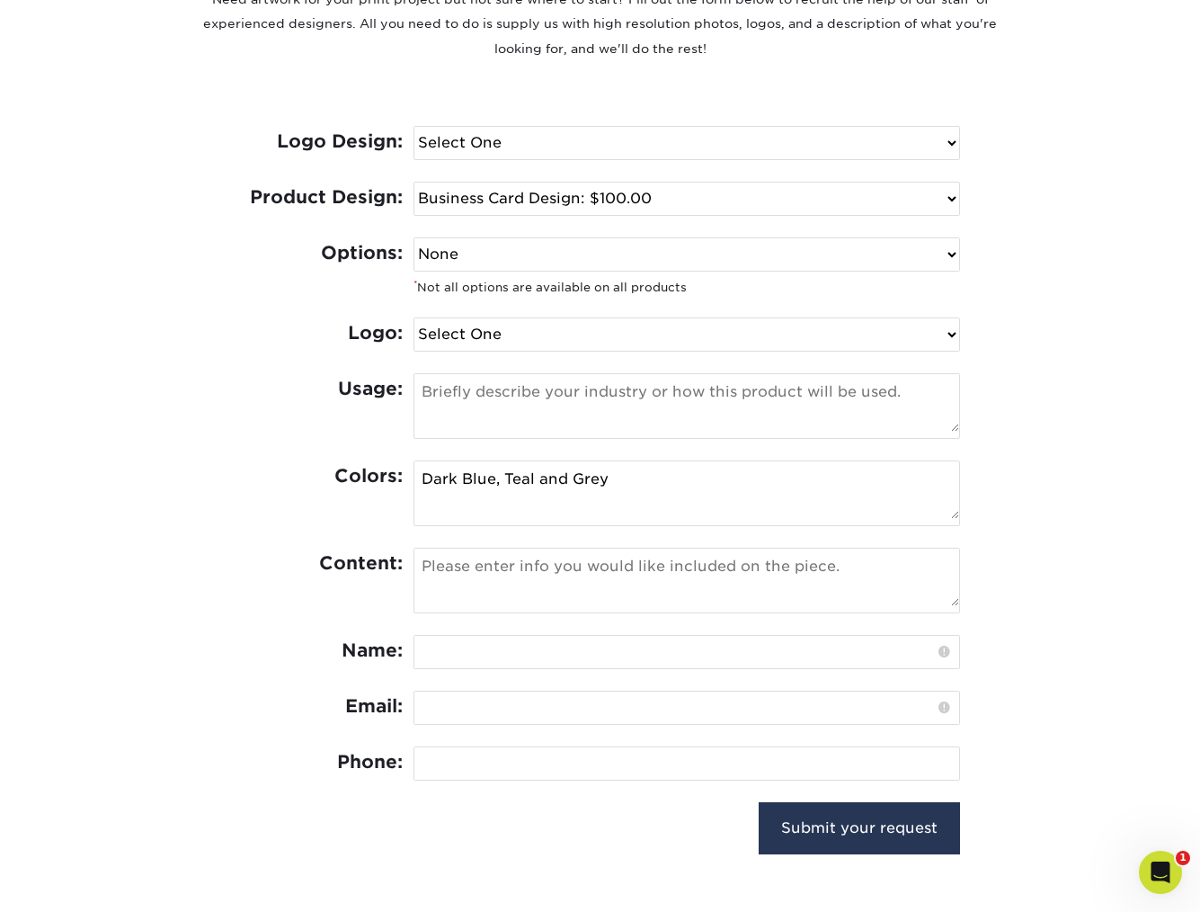
scroll to position [778, 0]
click at [540, 649] on input "text" at bounding box center [686, 651] width 545 height 32
click at [482, 564] on textarea at bounding box center [686, 576] width 545 height 58
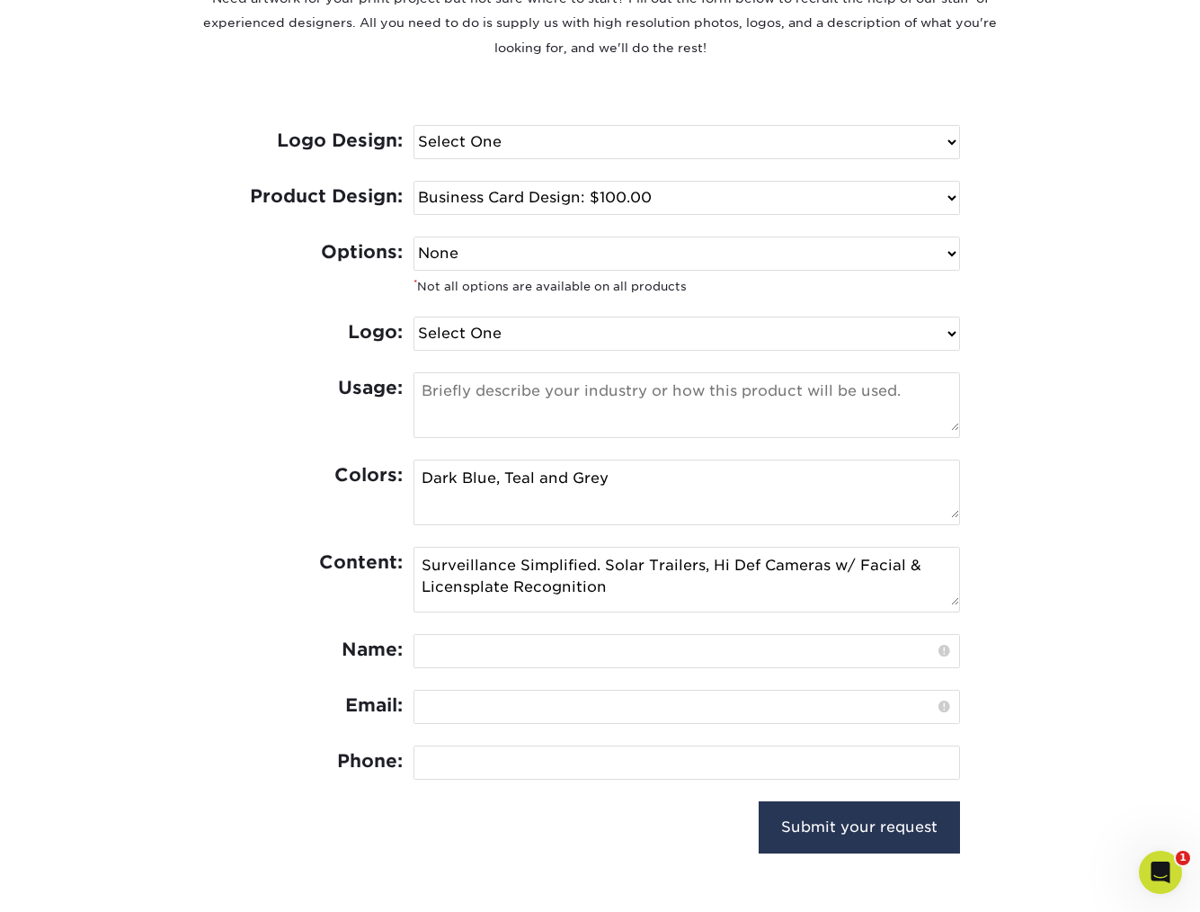
click at [466, 591] on textarea "Surveillance Simplified. Solar Trailers, Hi Def Cameras w/ Facial & Licensplate…" at bounding box center [686, 576] width 545 height 58
click at [742, 563] on textarea "Surveillance Simplified. Solar Trailers, Hi Def Cameras w/ Facial & License Pla…" at bounding box center [686, 576] width 545 height 58
type textarea "Surveillance Simplified. Solar Trailers, Hi-Def Cameras w/ Facial & License Pla…"
drag, startPoint x: 538, startPoint y: 632, endPoint x: 529, endPoint y: 642, distance: 13.4
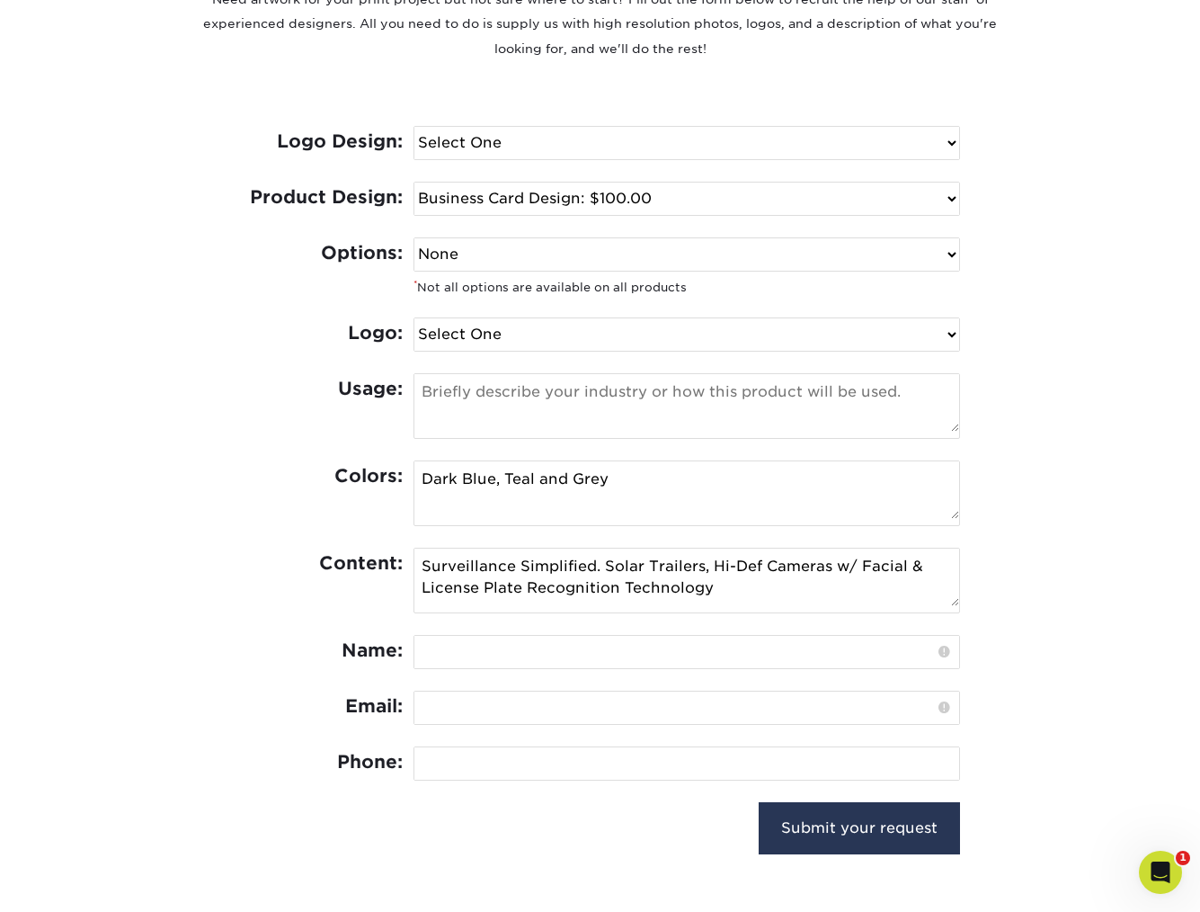
click at [538, 631] on div "Content: Surveillance Simplified. Solar Trailers, Hi-Def Cameras w/ Facial & Li…" at bounding box center [600, 590] width 719 height 87
click at [503, 649] on input "text" at bounding box center [686, 652] width 545 height 32
type input "Zachary Goyich"
type input "9099218197"
click at [457, 713] on input "email" at bounding box center [686, 707] width 545 height 32
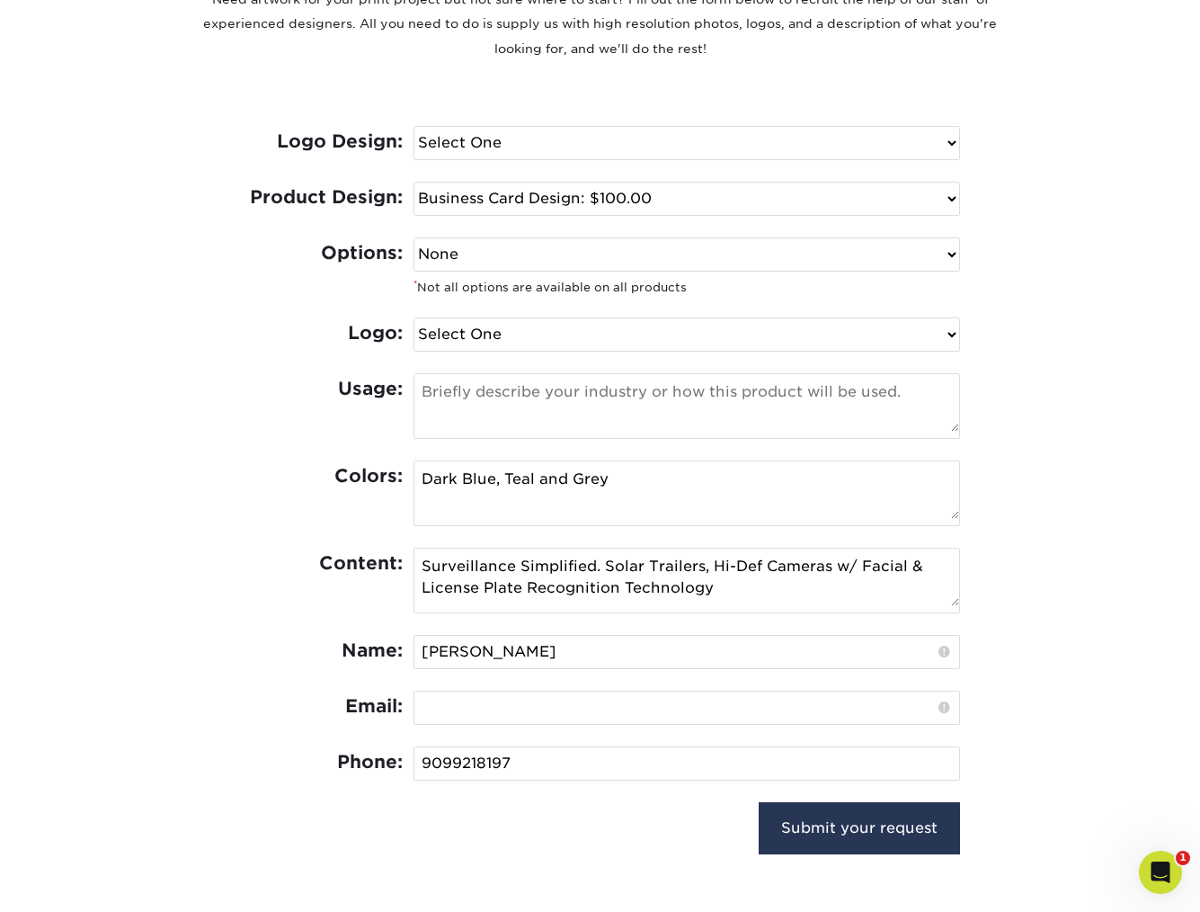
type input "z"
type input "Zgoyich@yahoo.com"
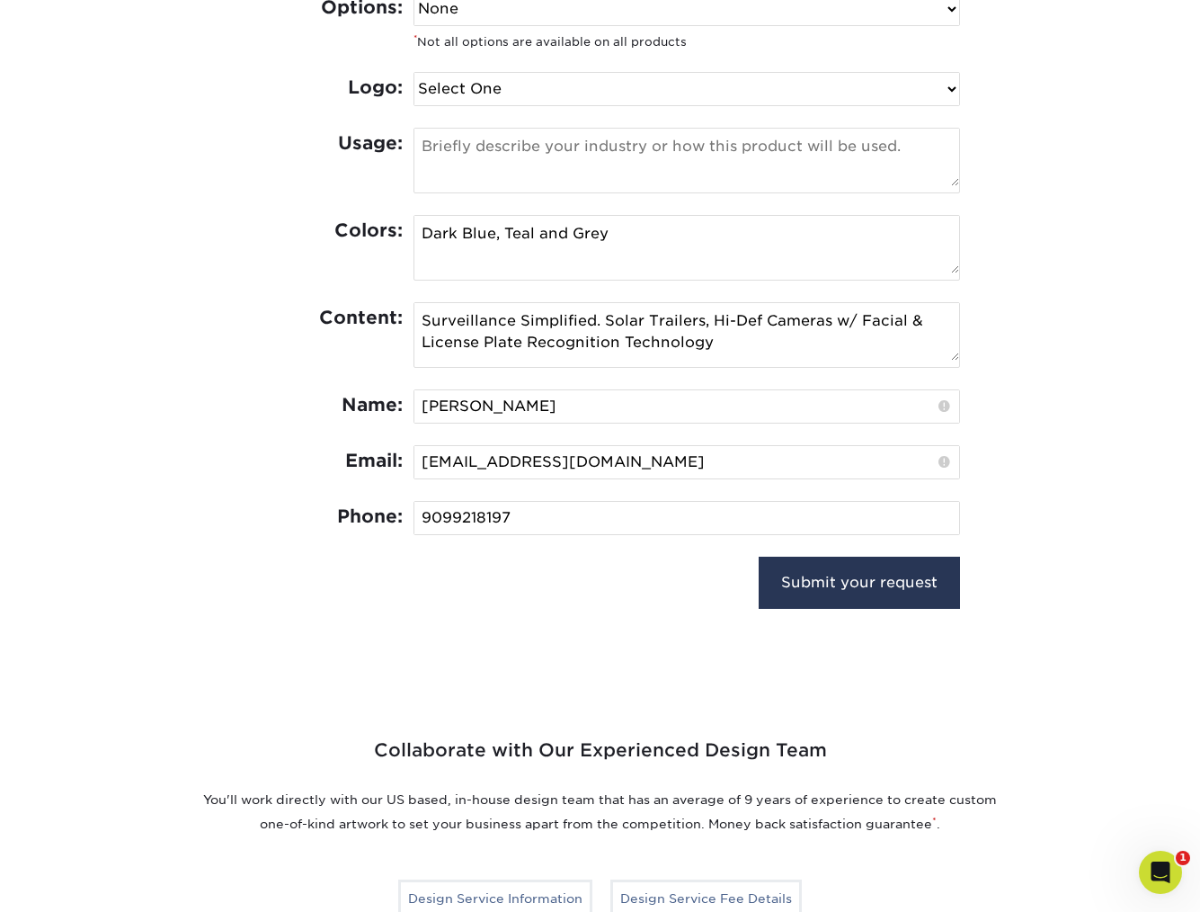
scroll to position [772, 0]
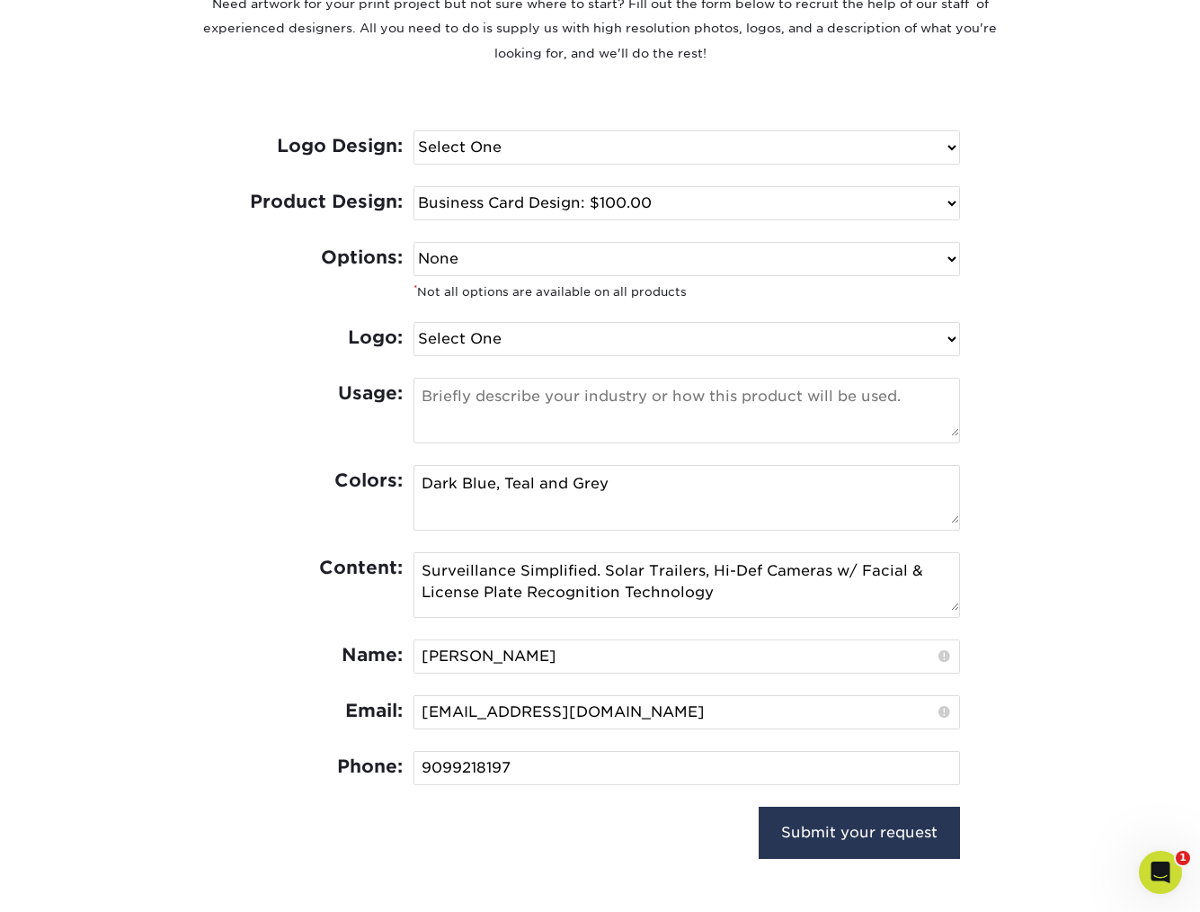
click at [705, 250] on select "None Spot UV Foil Spot UV & Foil" at bounding box center [686, 259] width 545 height 32
click at [607, 156] on select "Select One I need a logo design: $300 No thank you" at bounding box center [686, 147] width 545 height 32
click at [628, 146] on select "Select One I need a logo design: $300 No thank you" at bounding box center [686, 147] width 545 height 32
select select "No Logo"
click at [414, 131] on select "Select One I need a logo design: $300 No thank you" at bounding box center [686, 147] width 545 height 32
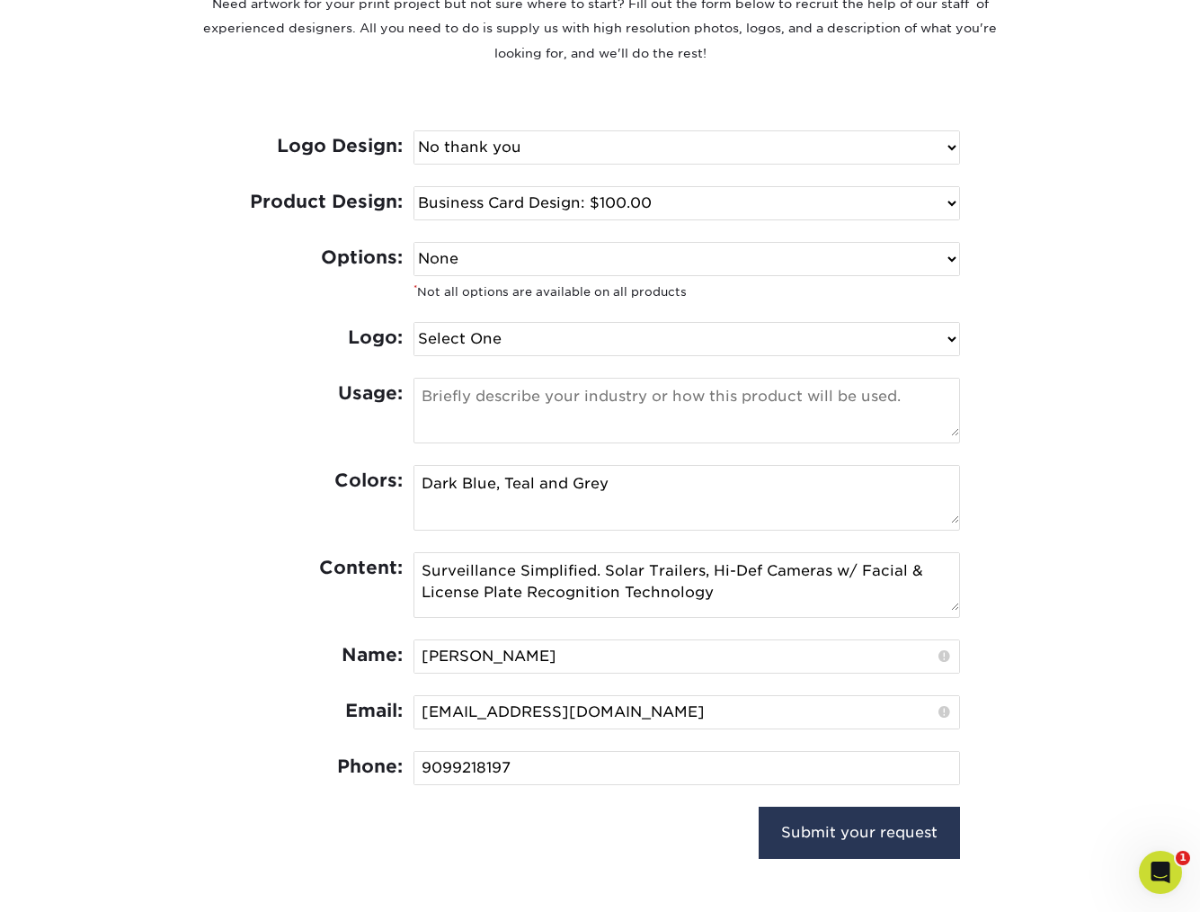
click at [520, 258] on select "None Spot UV Foil Spot UV & Foil" at bounding box center [686, 259] width 545 height 32
click at [520, 318] on div "Options: None Spot UV Foil Spot UV & Foil * Not all options are available on al…" at bounding box center [600, 282] width 719 height 80
click at [520, 327] on select "Select One I can provide a logo in an .ai, .eps, or .pdf I have a logo but not …" at bounding box center [686, 339] width 545 height 32
select select "Has Logo"
click at [414, 323] on select "Select One I can provide a logo in an .ai, .eps, or .pdf I have a logo but not …" at bounding box center [686, 339] width 545 height 32
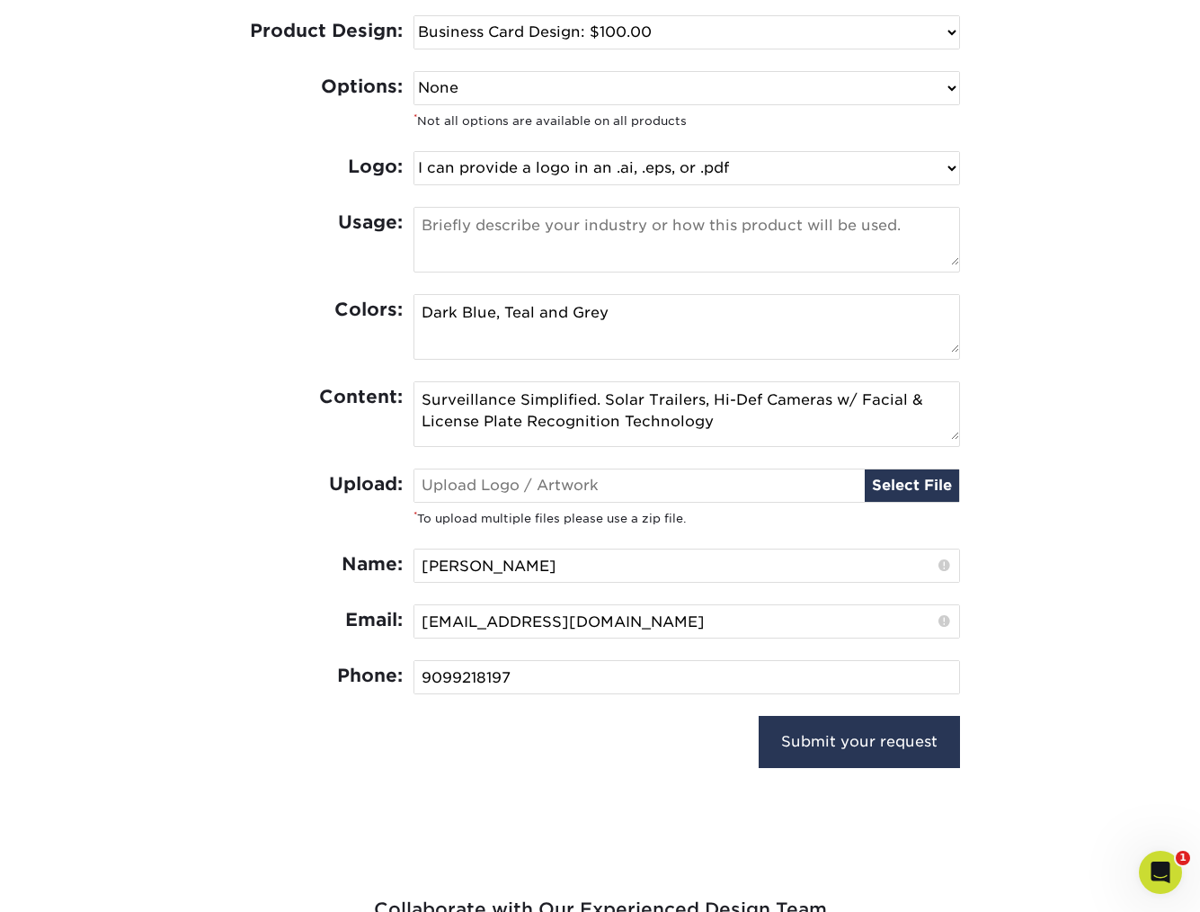
scroll to position [962, 0]
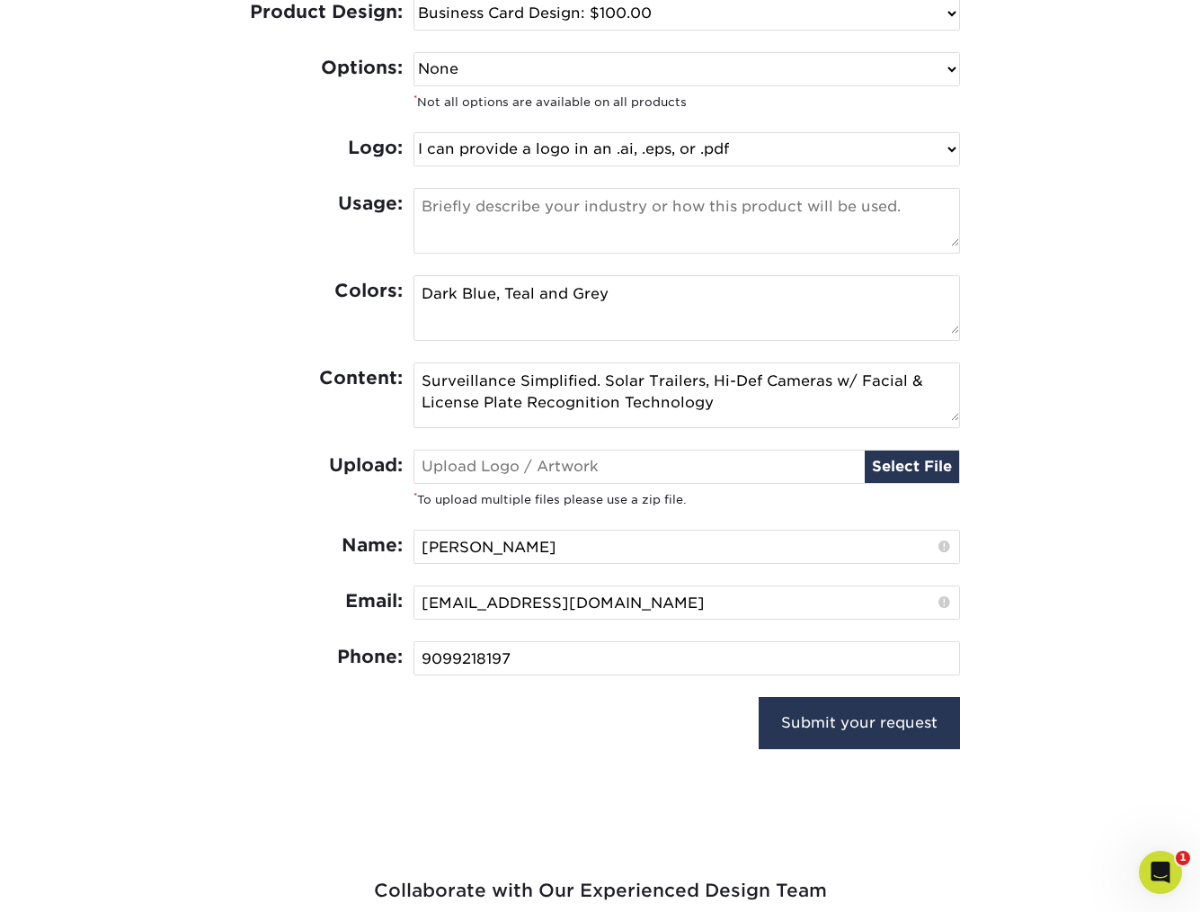
click at [676, 449] on div "Select File" at bounding box center [687, 466] width 547 height 34
click at [908, 462] on input "file" at bounding box center [686, 466] width 545 height 32
type input "C:\fakepath\IMG_7522.jpeg"
type input "IMG_7522.jpeg"
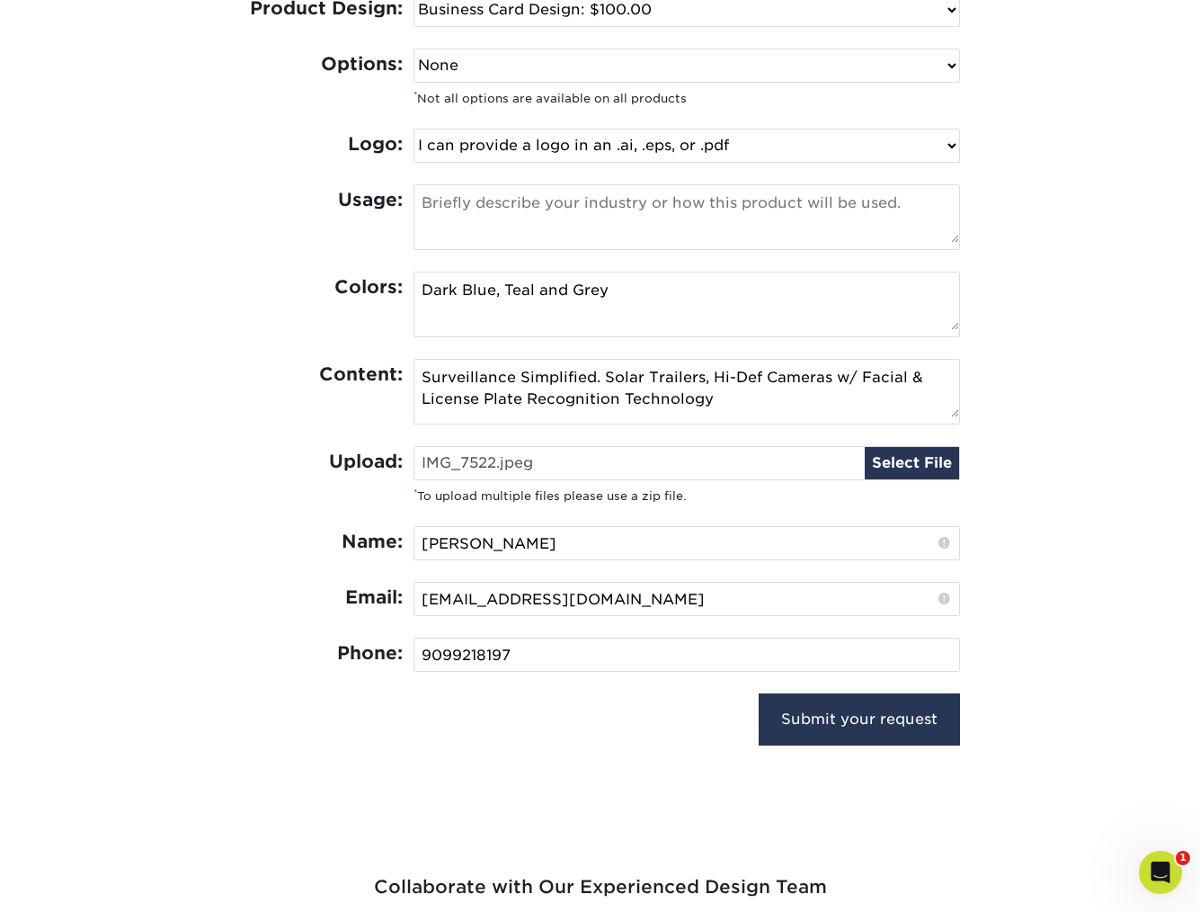
scroll to position [1105, 0]
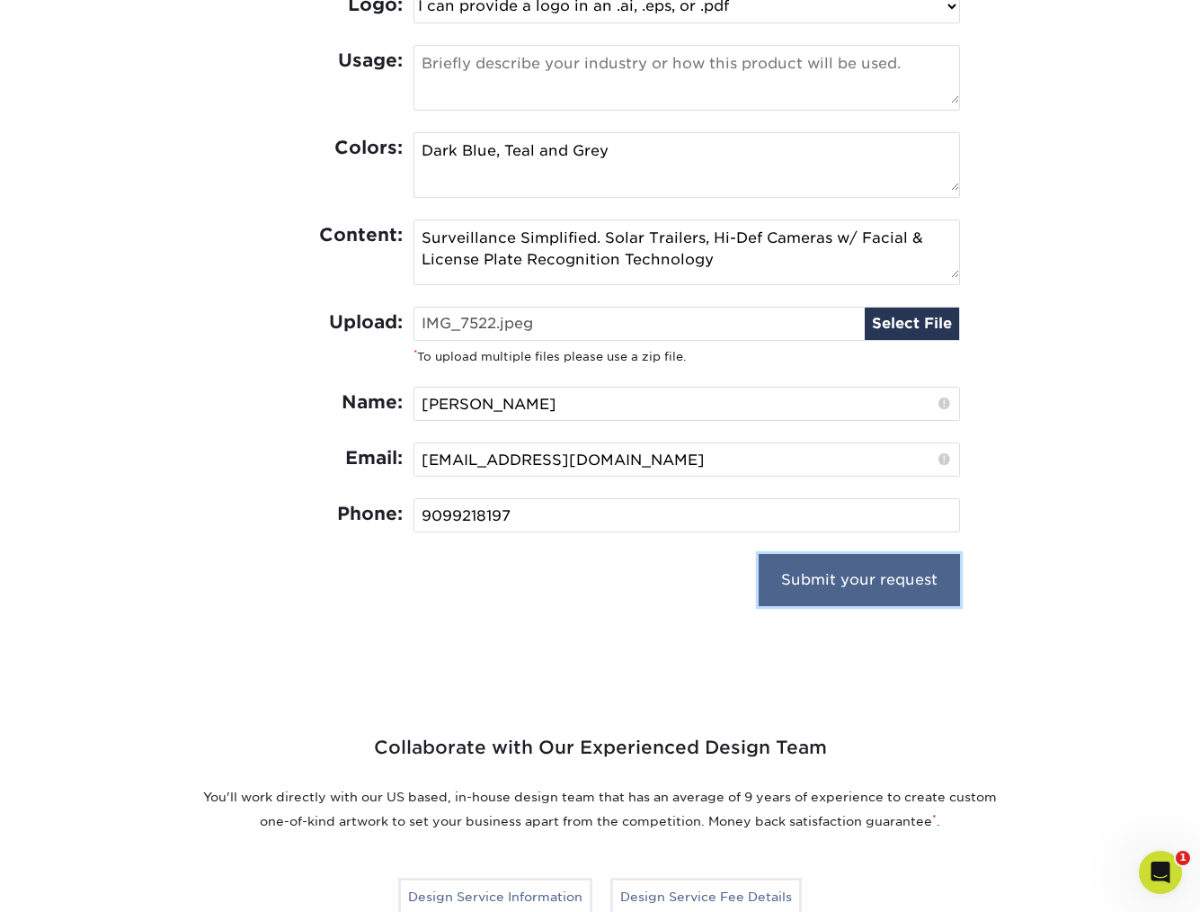
click at [847, 583] on input "Submit your request" at bounding box center [859, 580] width 201 height 52
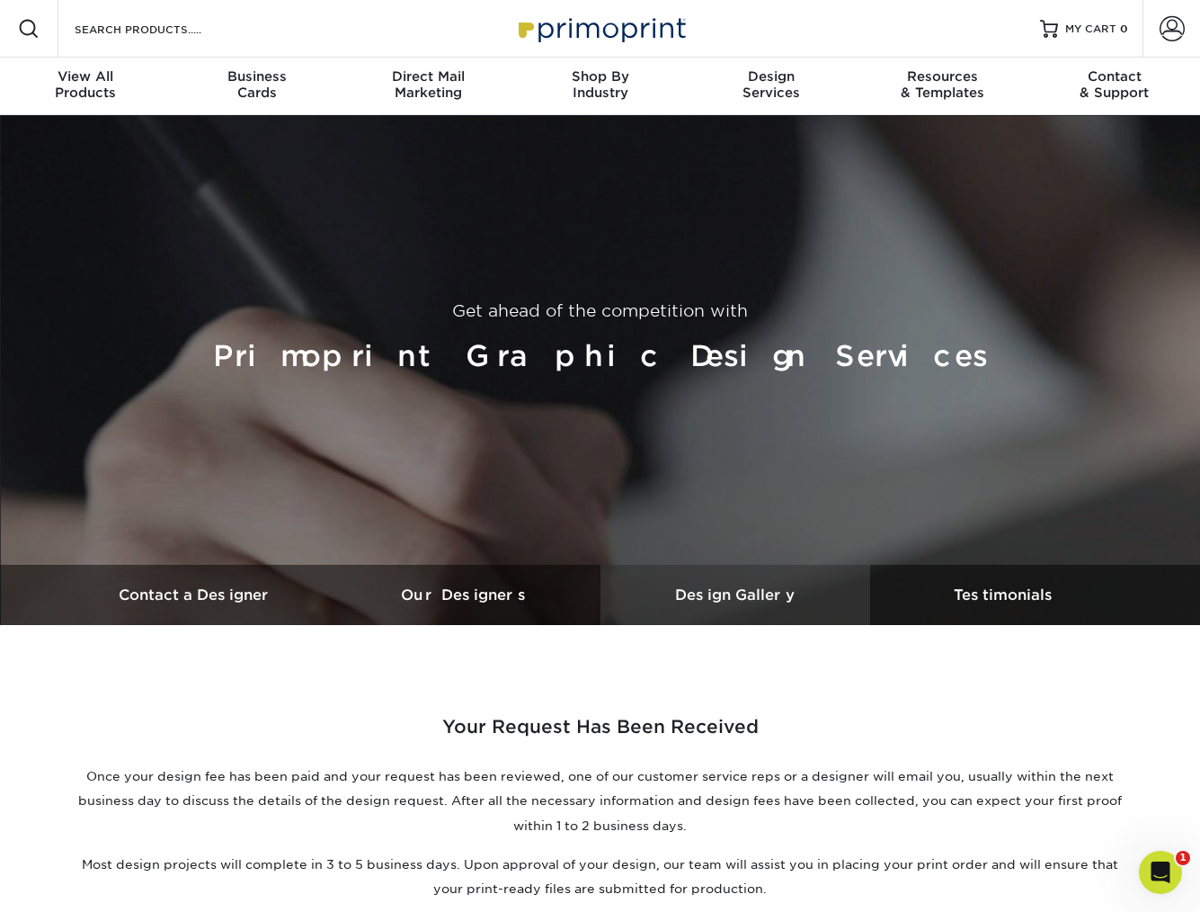
click at [700, 595] on h3 "Design Gallery" at bounding box center [735, 594] width 270 height 17
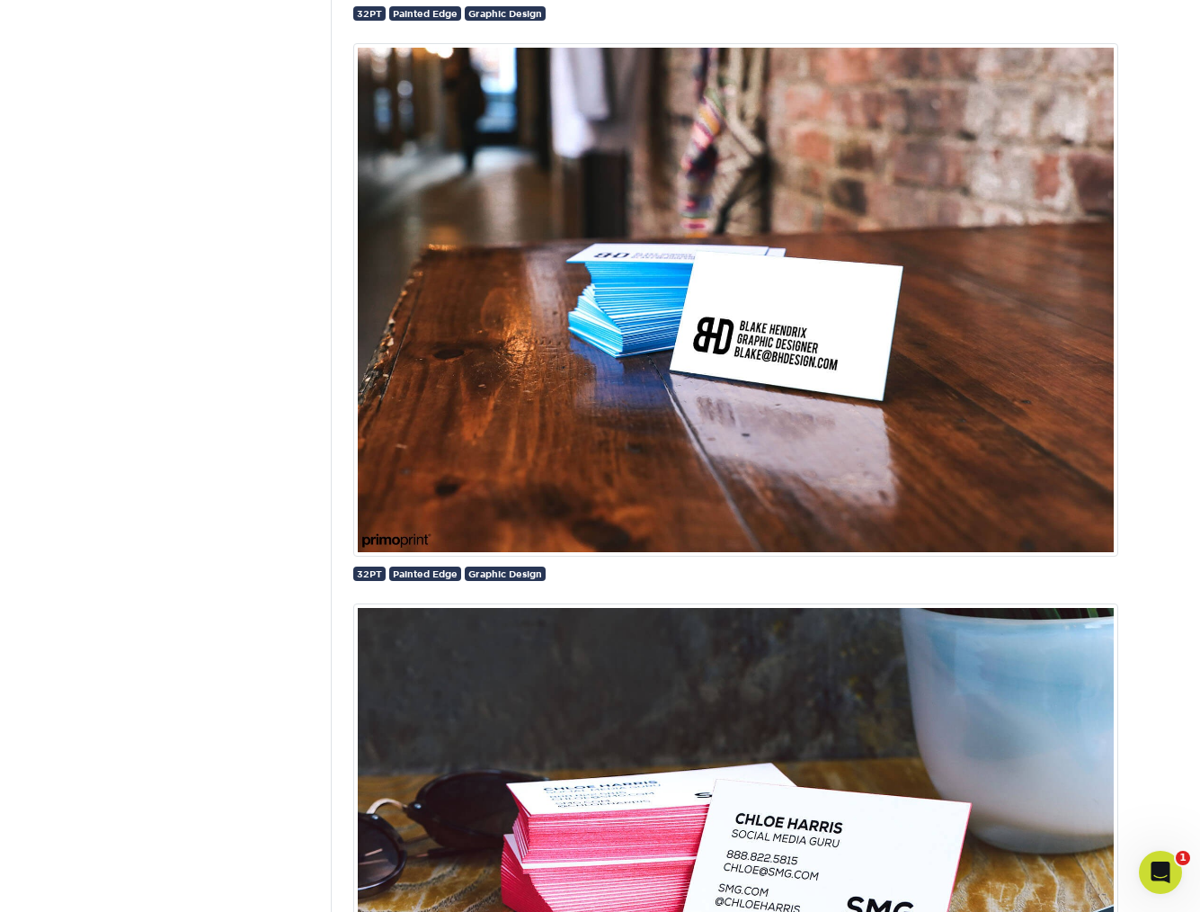
scroll to position [8156, 0]
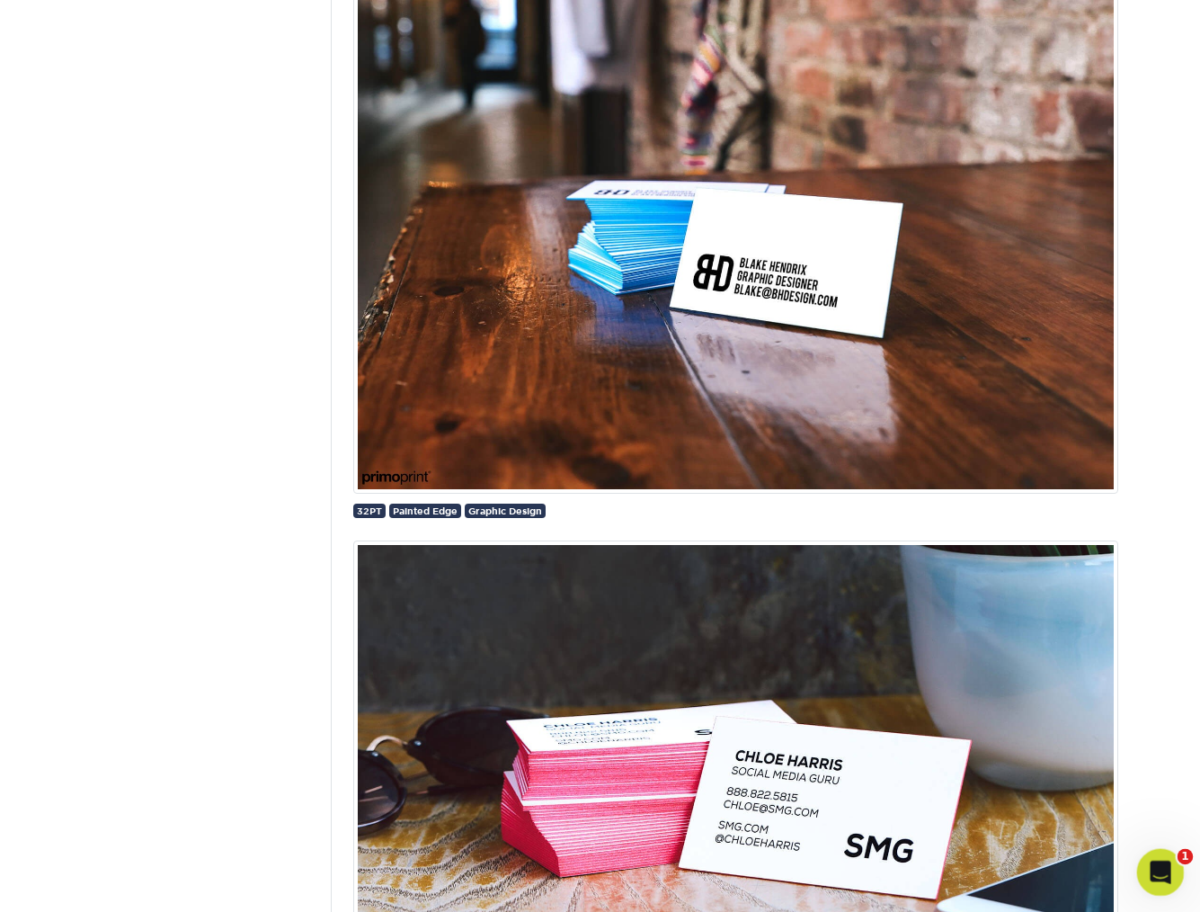
click at [1151, 859] on icon "Open Intercom Messenger" at bounding box center [1158, 870] width 30 height 30
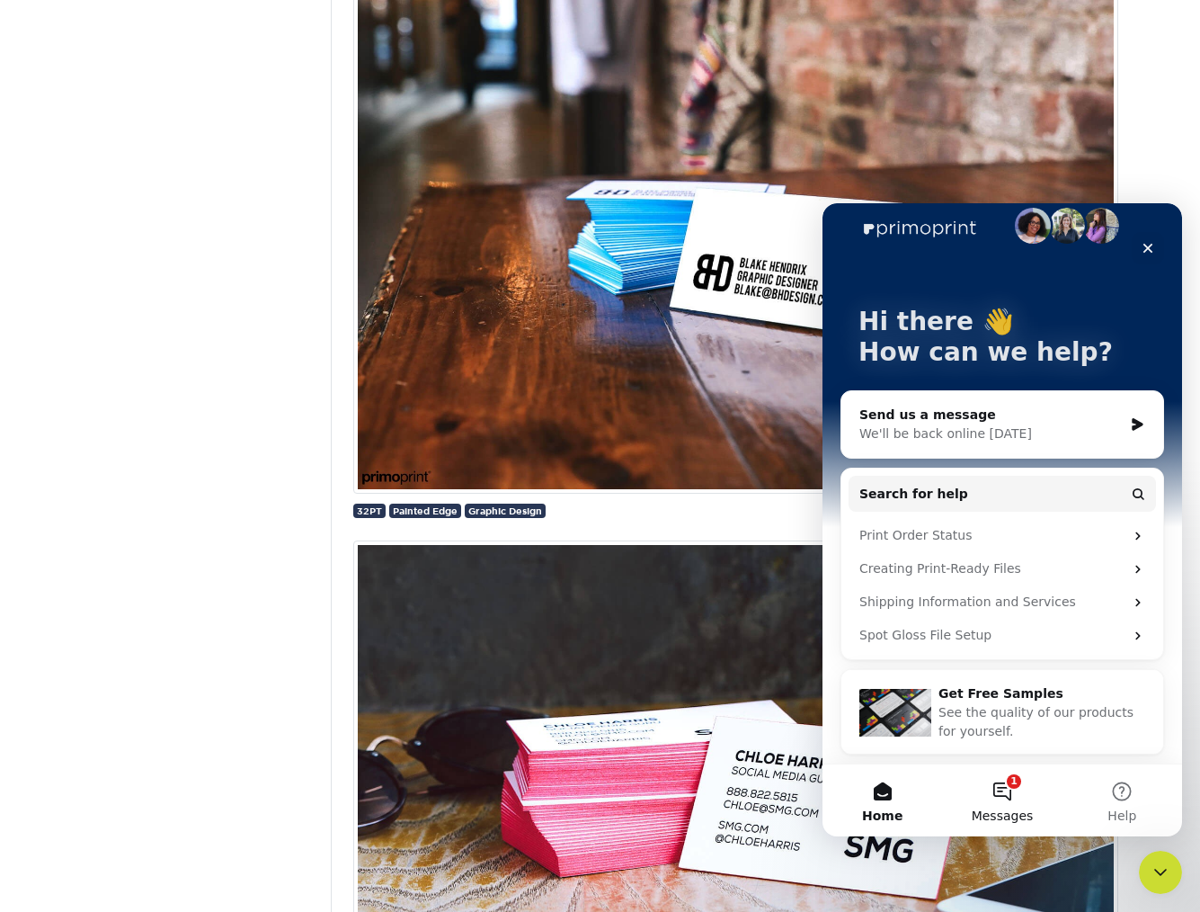
scroll to position [8157, 0]
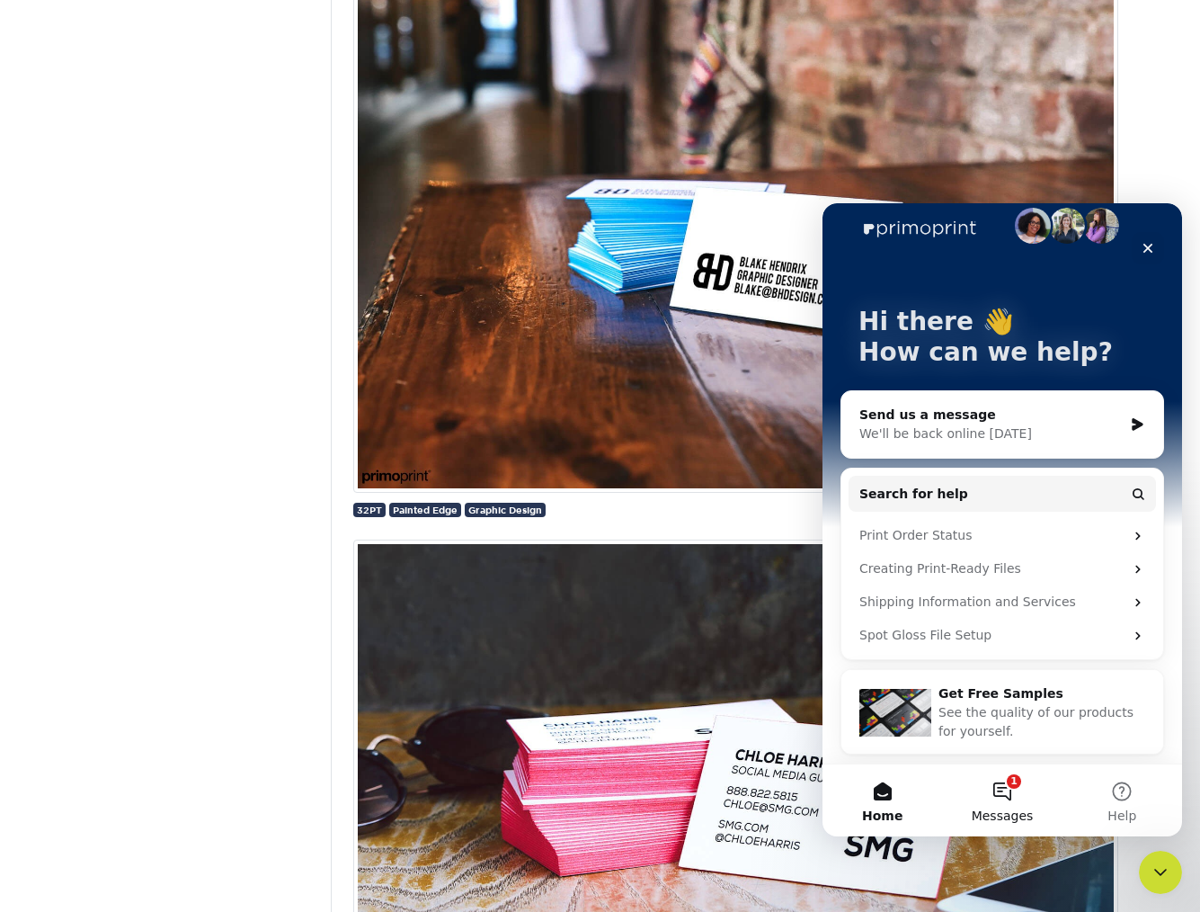
click at [1007, 787] on button "1 Messages" at bounding box center [1002, 800] width 120 height 72
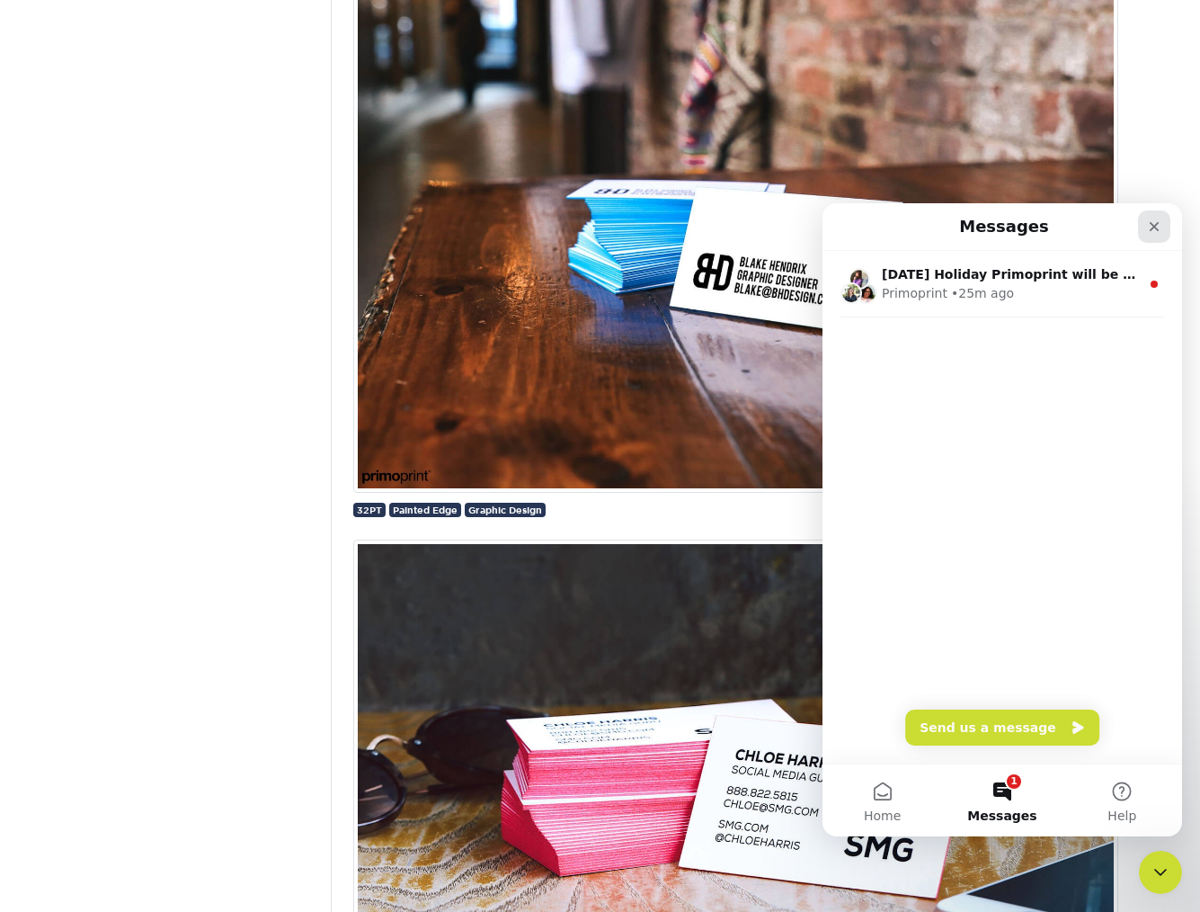
click at [1165, 227] on div "Close" at bounding box center [1154, 226] width 32 height 32
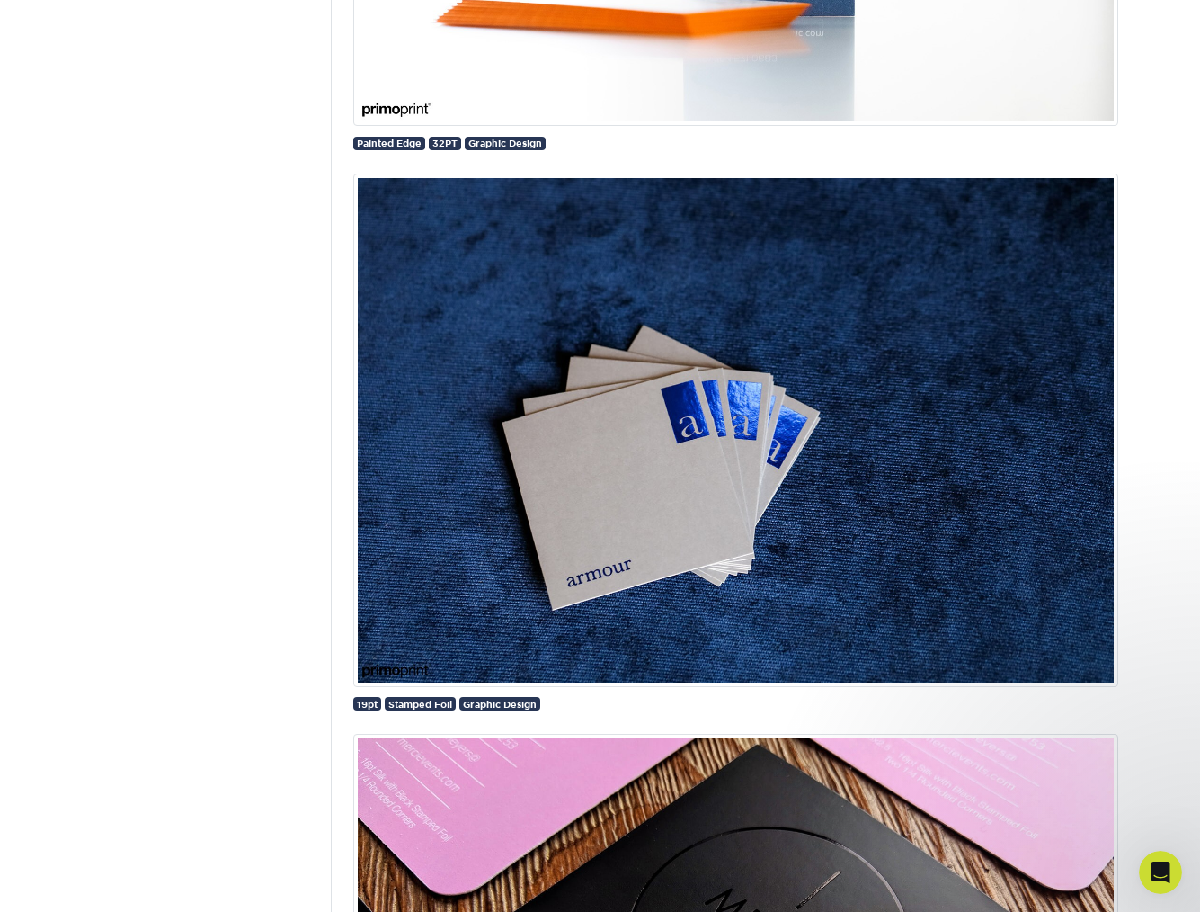
scroll to position [16794, 0]
